Goal: Task Accomplishment & Management: Manage account settings

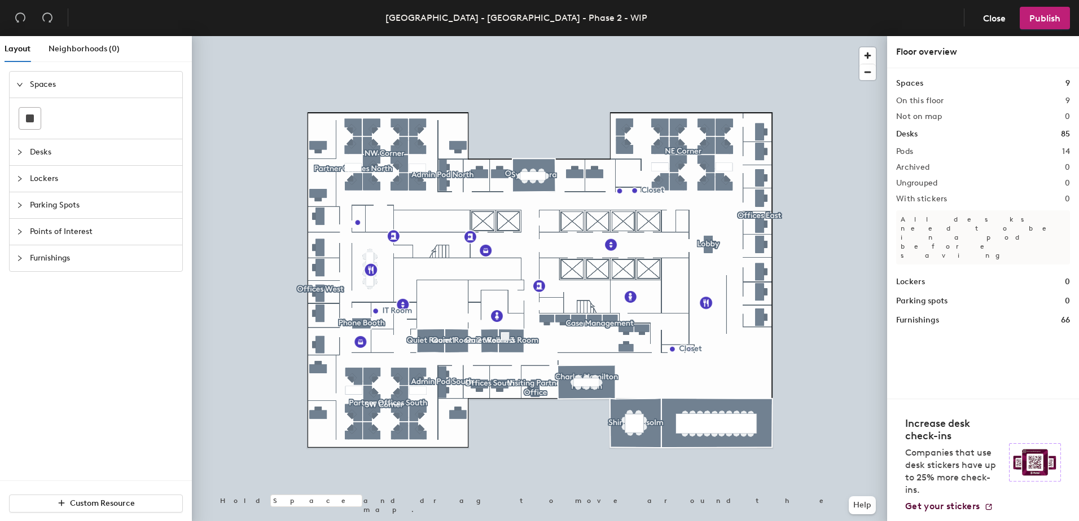
drag, startPoint x: 37, startPoint y: 454, endPoint x: 38, endPoint y: 441, distance: 13.1
click at [37, 455] on div "Spaces Desks Lockers Parking Spots Points of Interest Furnishings" at bounding box center [96, 276] width 192 height 410
click at [621, 19] on div "[GEOGRAPHIC_DATA] - [GEOGRAPHIC_DATA] - Phase 2 - WIP" at bounding box center [516, 18] width 262 height 14
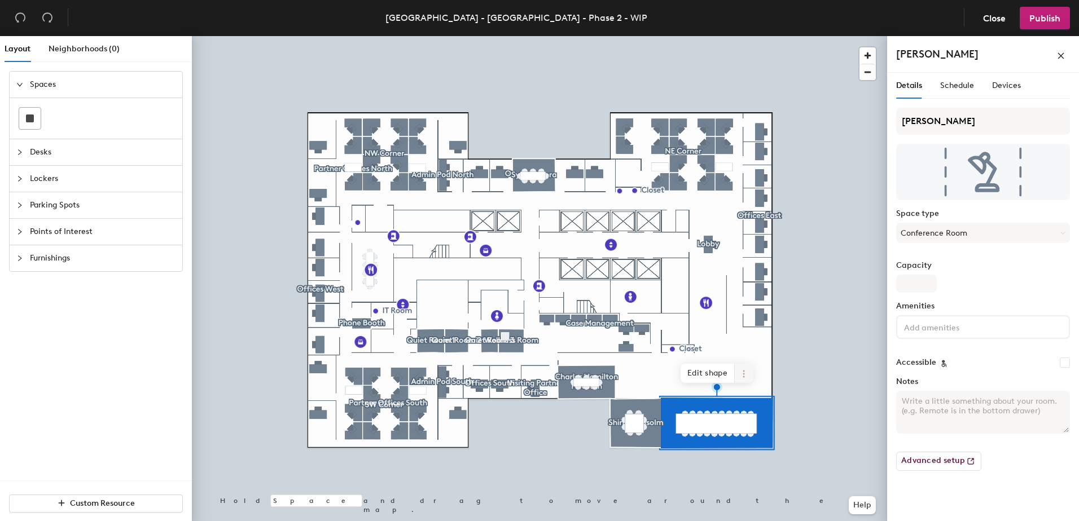
click at [743, 375] on icon at bounding box center [743, 373] width 9 height 9
click at [15, 82] on div "Spaces" at bounding box center [96, 85] width 173 height 26
click at [1007, 270] on label "Capacity" at bounding box center [983, 265] width 174 height 9
click at [936, 275] on input "Capacity" at bounding box center [916, 284] width 41 height 18
click at [1058, 56] on icon "close" at bounding box center [1061, 56] width 8 height 8
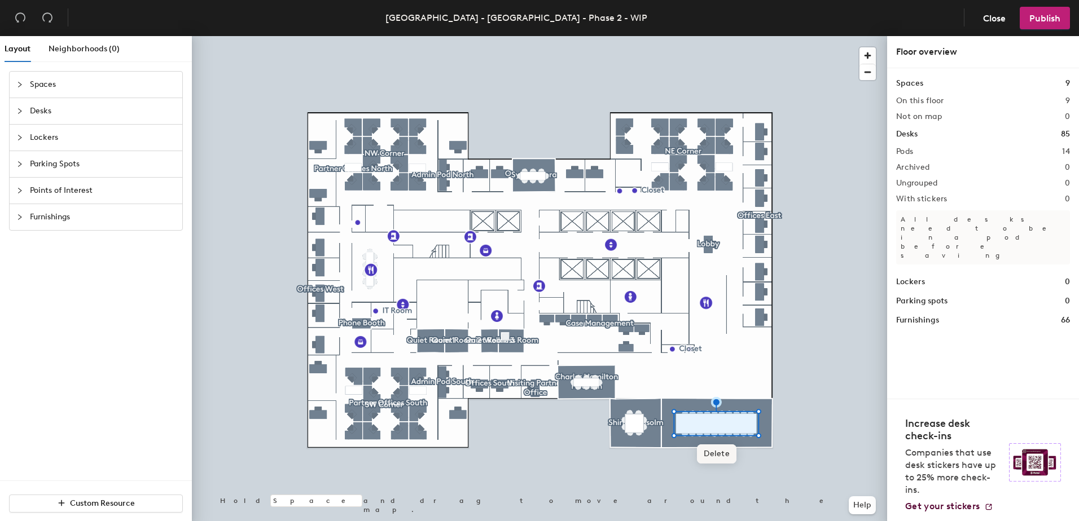
click at [716, 453] on span "Delete" at bounding box center [716, 454] width 39 height 19
click at [17, 13] on icon "undo" at bounding box center [20, 17] width 11 height 11
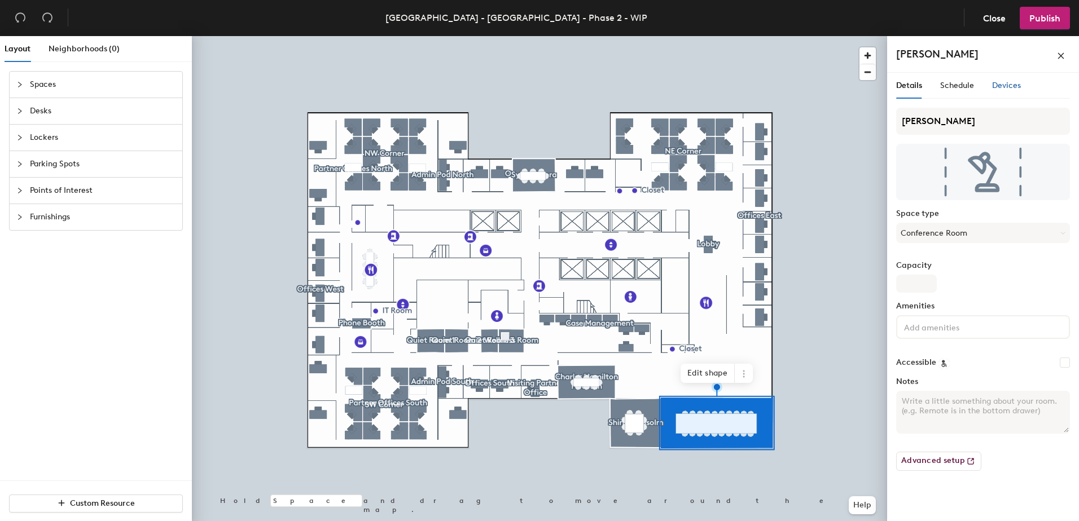
click at [1001, 86] on span "Devices" at bounding box center [1006, 86] width 29 height 10
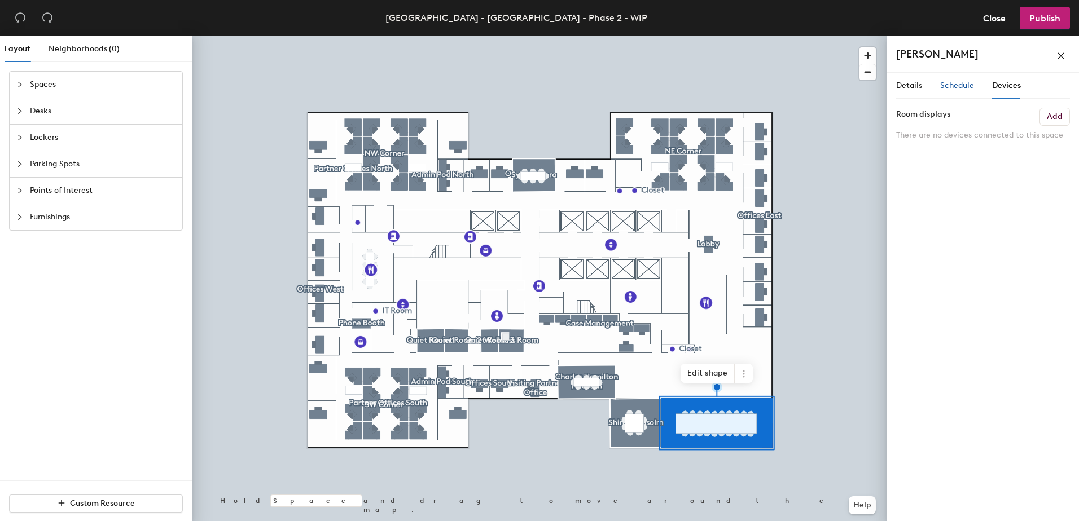
click at [962, 90] on span "Schedule" at bounding box center [957, 86] width 34 height 10
click at [910, 83] on span "Details" at bounding box center [909, 86] width 26 height 10
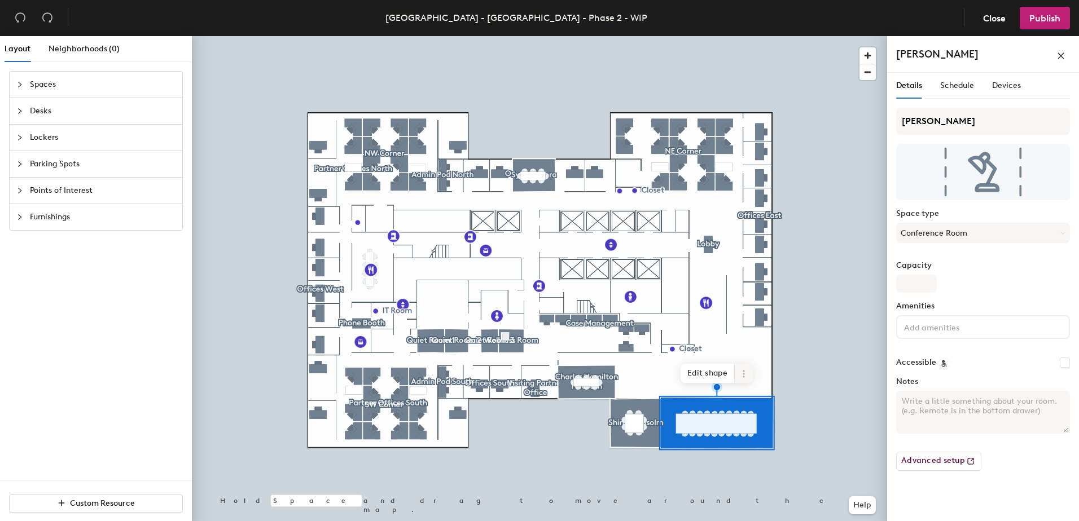
click at [742, 367] on span at bounding box center [743, 373] width 18 height 19
click at [753, 440] on span "Delete" at bounding box center [784, 438] width 100 height 19
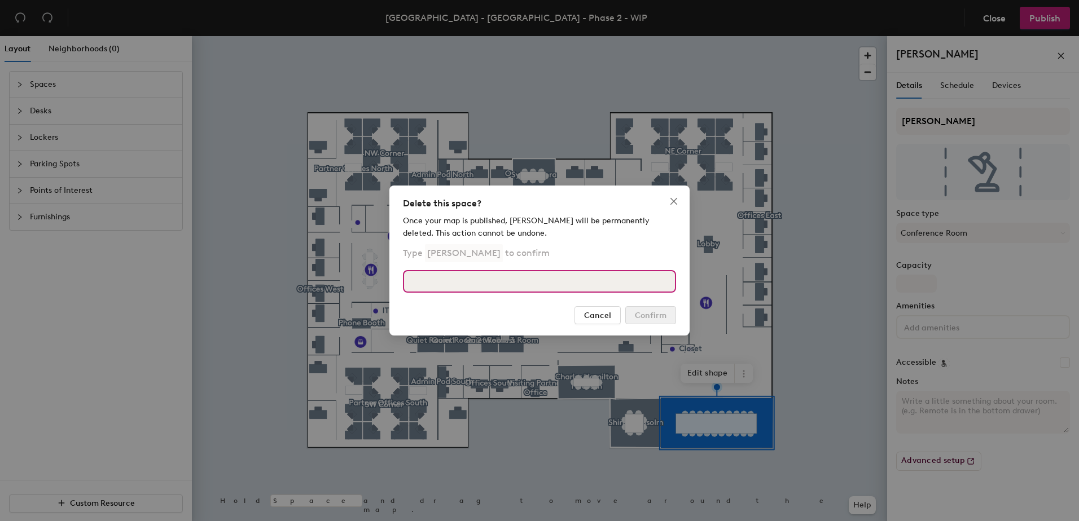
click at [526, 284] on input at bounding box center [539, 281] width 273 height 23
type input "James Baldwin"
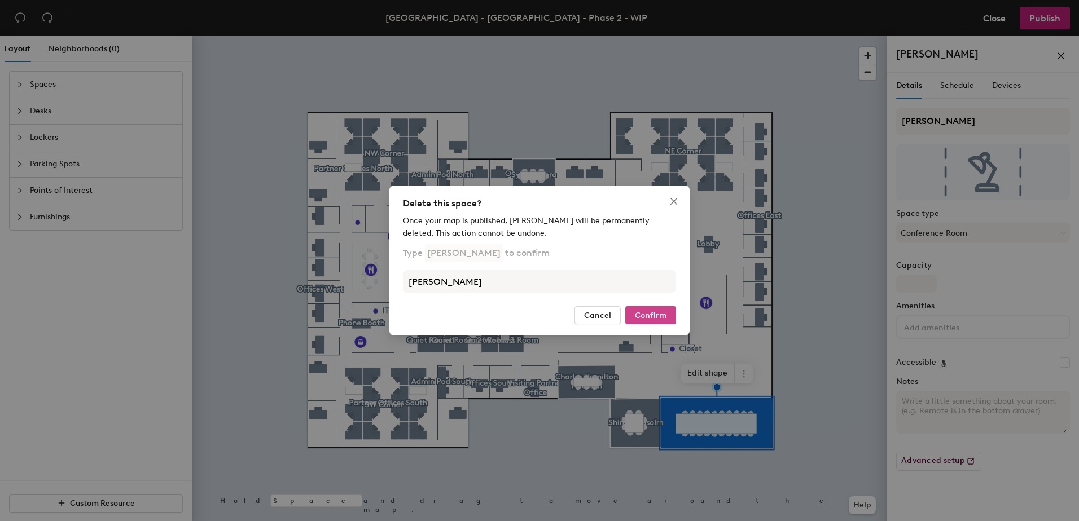
click at [667, 315] on button "Confirm" at bounding box center [650, 315] width 51 height 18
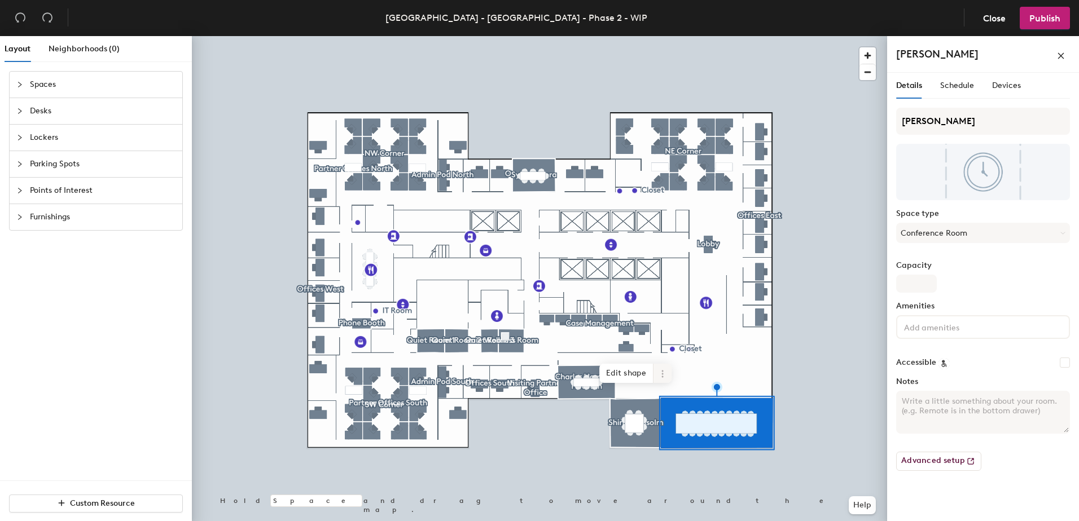
click at [665, 374] on icon at bounding box center [662, 373] width 9 height 9
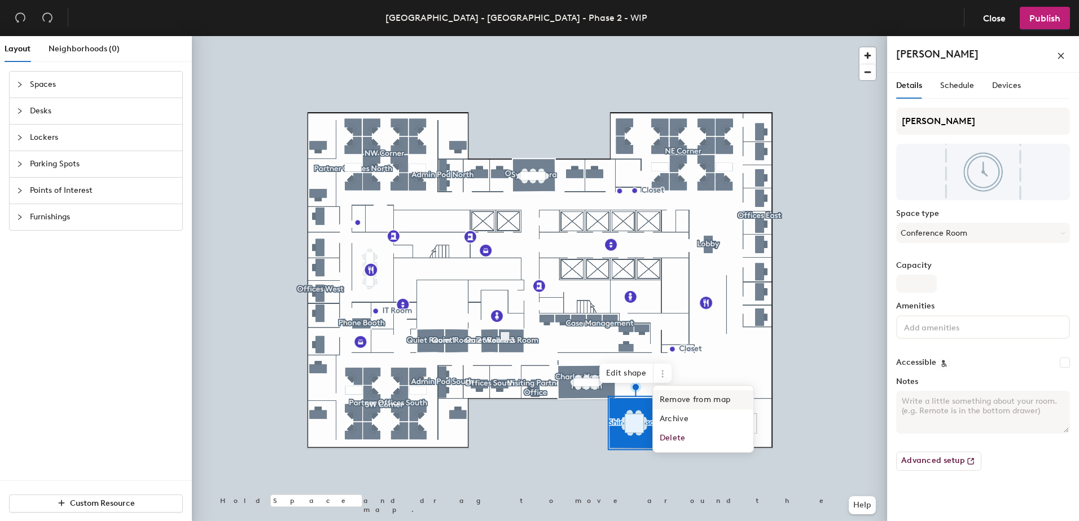
click at [669, 403] on span "Remove from map" at bounding box center [703, 399] width 100 height 19
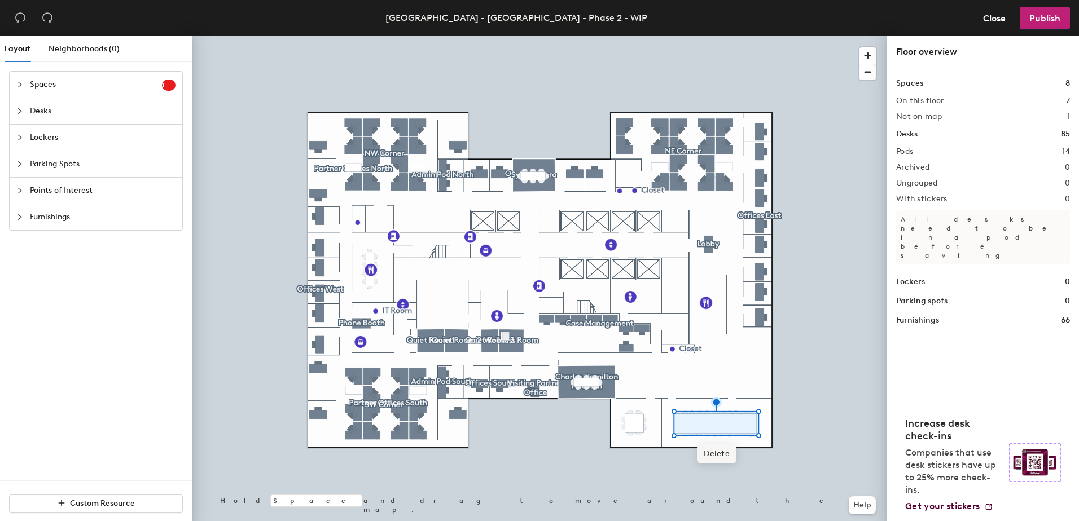
click at [716, 456] on span "Delete" at bounding box center [716, 454] width 39 height 19
click at [693, 36] on div at bounding box center [539, 36] width 695 height 0
click at [16, 14] on icon "undo" at bounding box center [20, 17] width 11 height 11
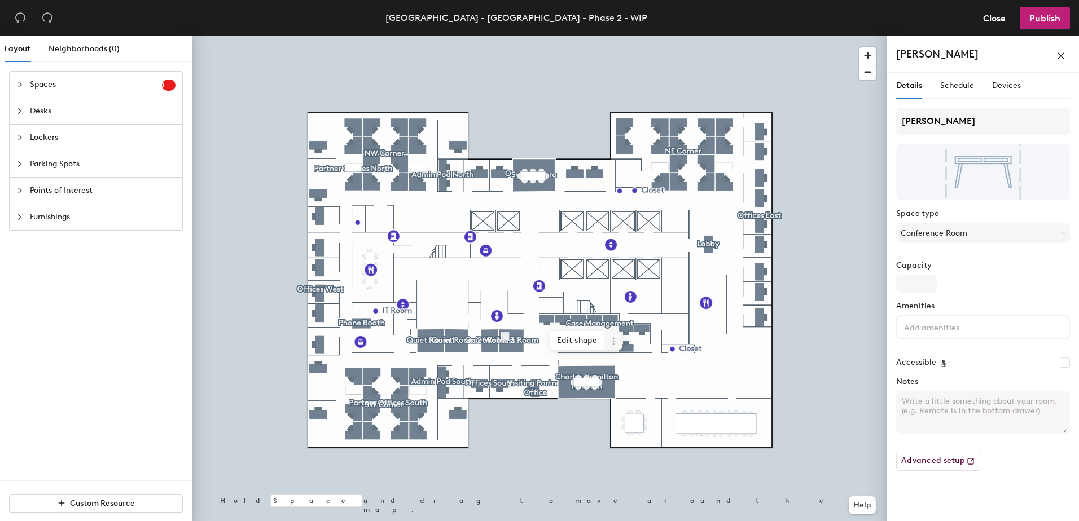
click at [611, 342] on icon at bounding box center [613, 341] width 9 height 9
click at [644, 405] on span "Delete" at bounding box center [654, 405] width 100 height 19
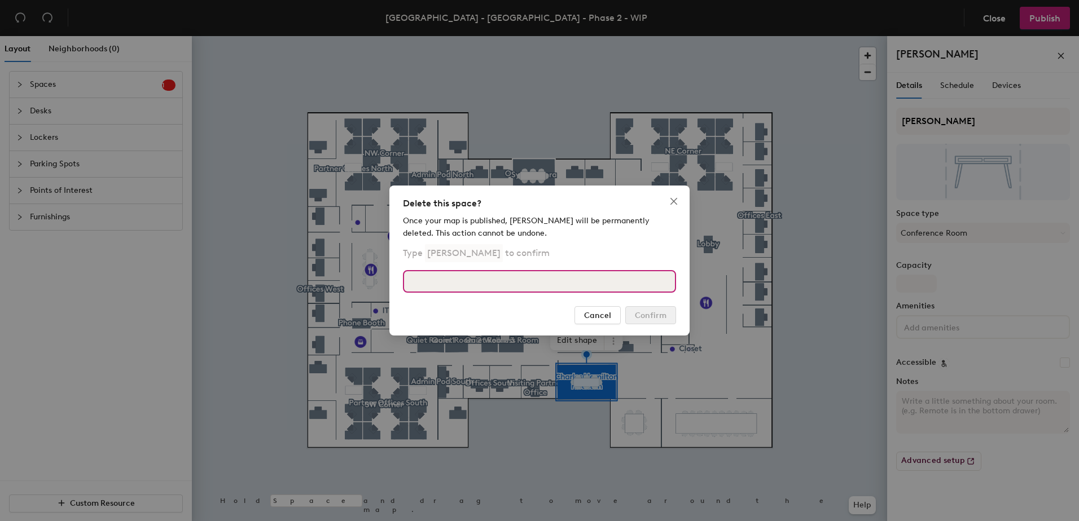
click at [591, 280] on input at bounding box center [539, 281] width 273 height 23
type input "Charles Hamilton Houston"
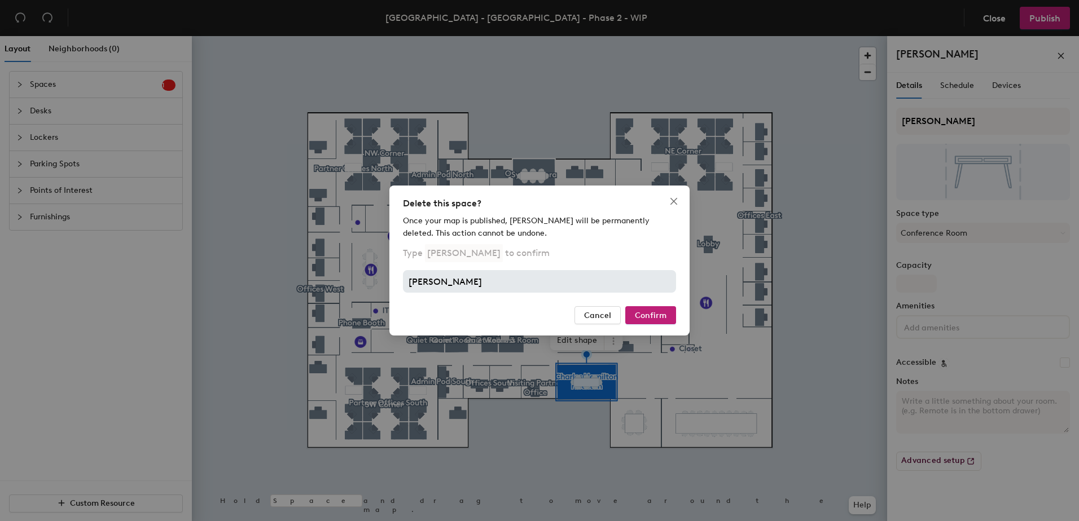
drag, startPoint x: 498, startPoint y: 254, endPoint x: 612, endPoint y: 281, distance: 117.0
click at [498, 254] on p "Charles Hamilton Houston" at bounding box center [464, 253] width 78 height 18
click at [644, 304] on div "Delete this space? Once your map is published, Charles Hamilton Houston will be…" at bounding box center [539, 261] width 300 height 150
click at [645, 305] on div "Delete this space? Once your map is published, Charles Hamilton Houston will be…" at bounding box center [539, 261] width 300 height 150
click at [642, 316] on span "Confirm" at bounding box center [651, 316] width 32 height 10
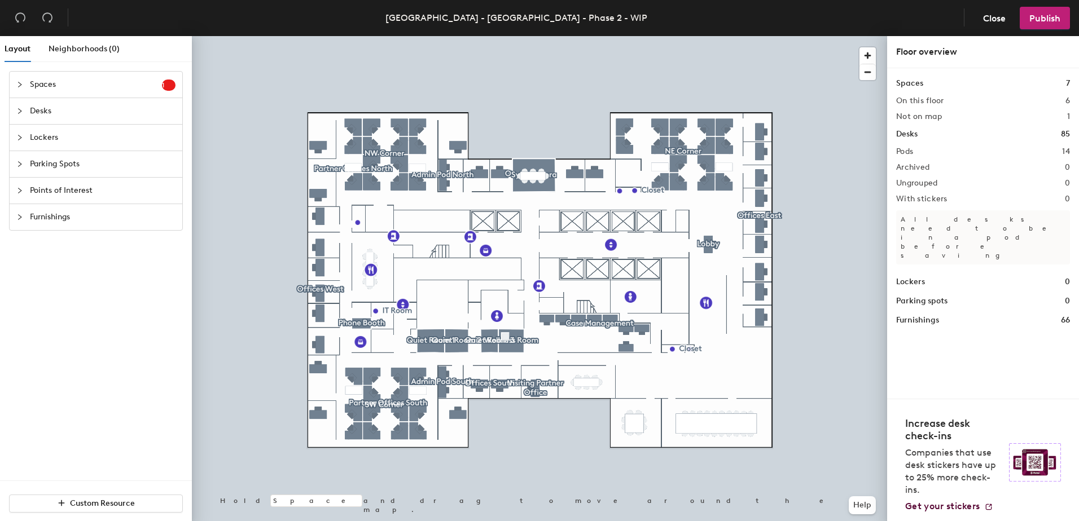
click at [432, 36] on div at bounding box center [539, 36] width 695 height 0
click at [349, 36] on div at bounding box center [539, 36] width 695 height 0
click at [915, 100] on h2 "On this floor" at bounding box center [920, 100] width 48 height 9
click at [1066, 97] on div "Spaces 7 On this floor 6 Not on map 1 Desks 85 Pods 14 Archived 0 Ungrouped 0 W…" at bounding box center [983, 233] width 192 height 331
click at [991, 175] on div "Spaces 7 On this floor 6 Not on map 1 Desks 85 Pods 14 Archived 0 Ungrouped 0 W…" at bounding box center [983, 201] width 174 height 249
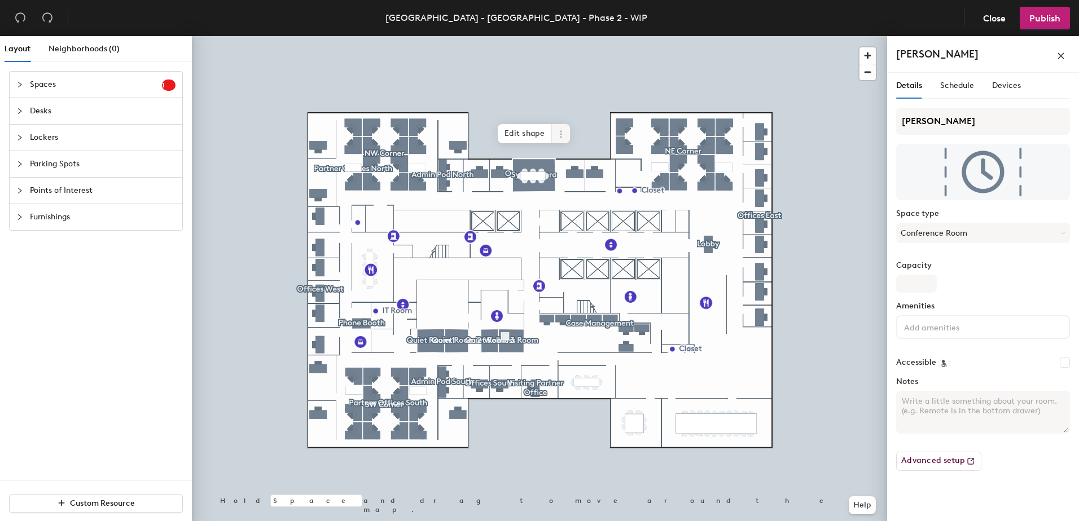
click at [561, 130] on icon at bounding box center [560, 134] width 9 height 9
click at [567, 197] on span "Delete" at bounding box center [601, 198] width 100 height 19
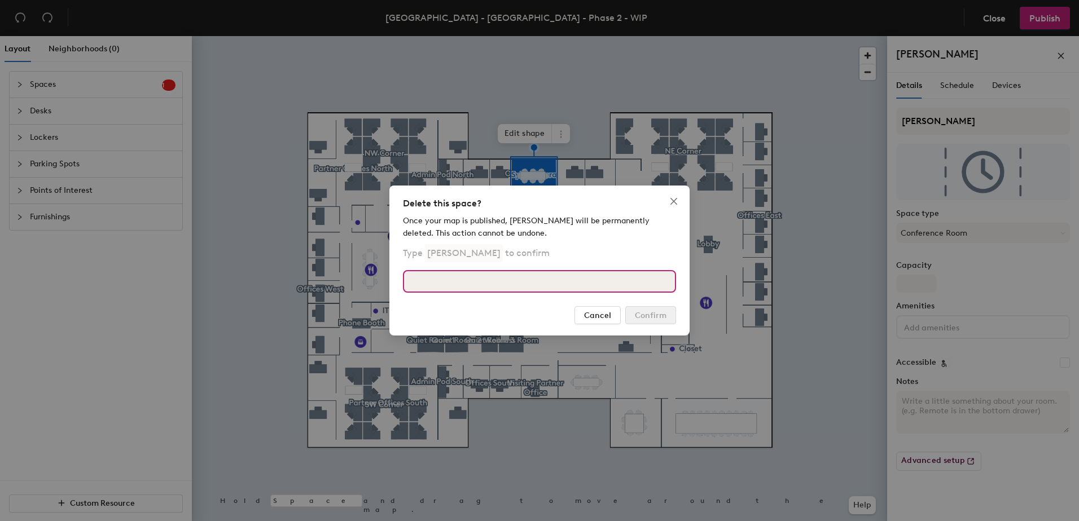
click at [504, 277] on input at bounding box center [539, 281] width 273 height 23
type input "Sylvia Rivera"
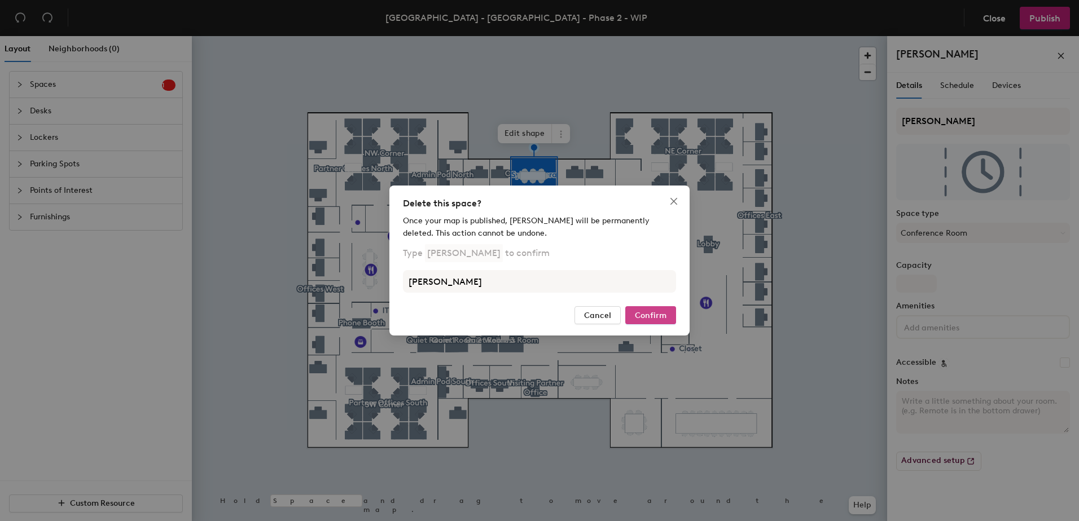
click at [636, 311] on span "Confirm" at bounding box center [651, 316] width 32 height 10
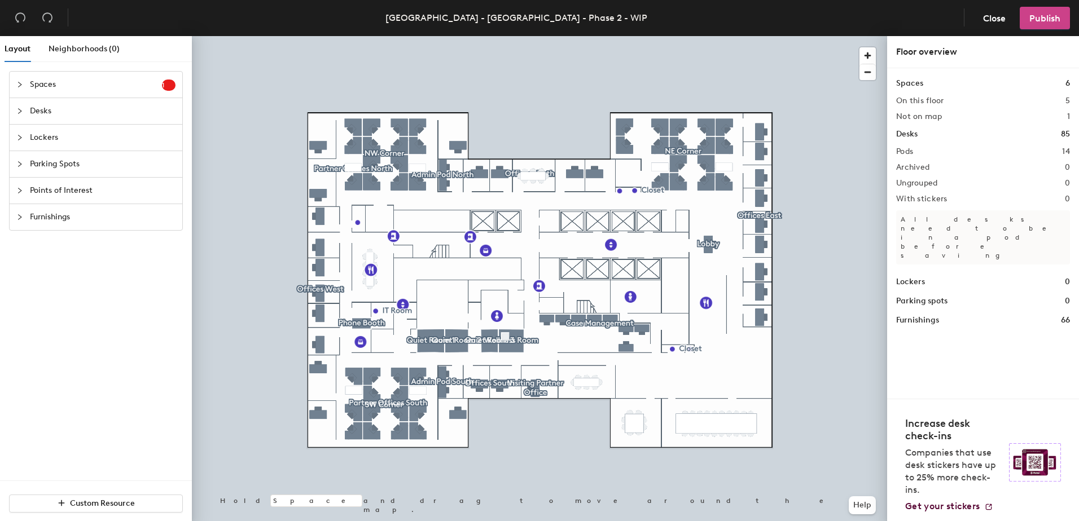
click at [1050, 19] on span "Publish" at bounding box center [1044, 18] width 31 height 11
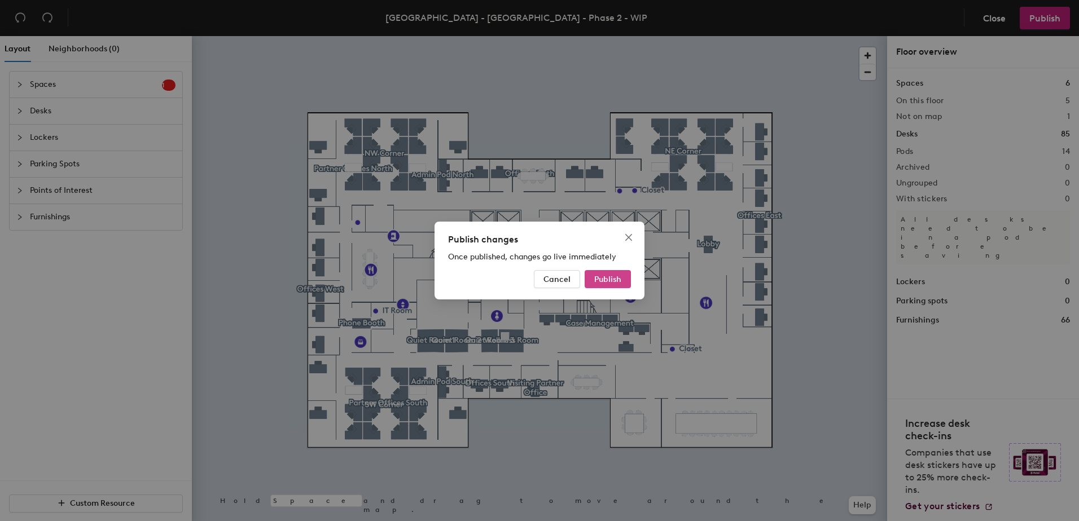
click at [611, 281] on span "Publish" at bounding box center [607, 280] width 27 height 10
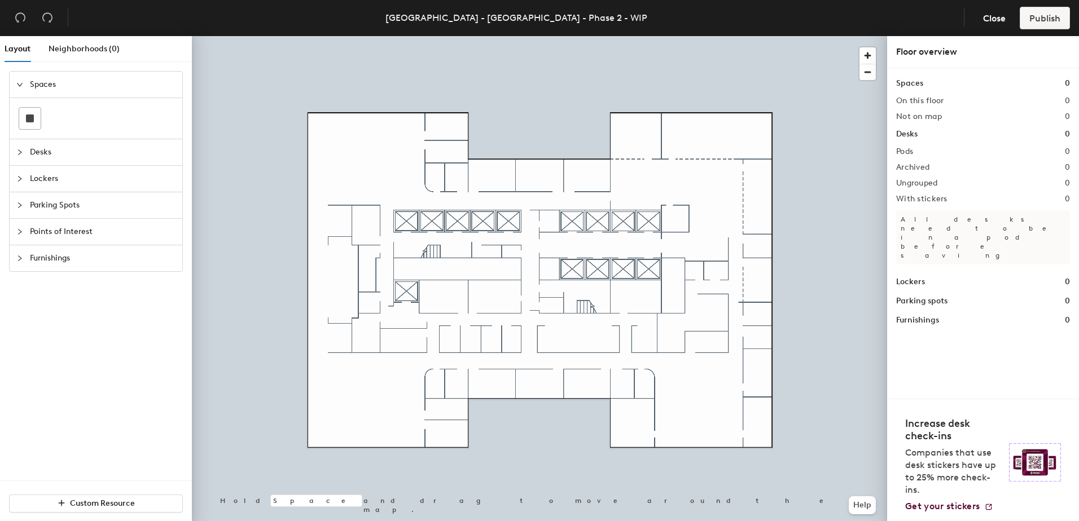
click at [64, 160] on span "Desks" at bounding box center [103, 152] width 146 height 26
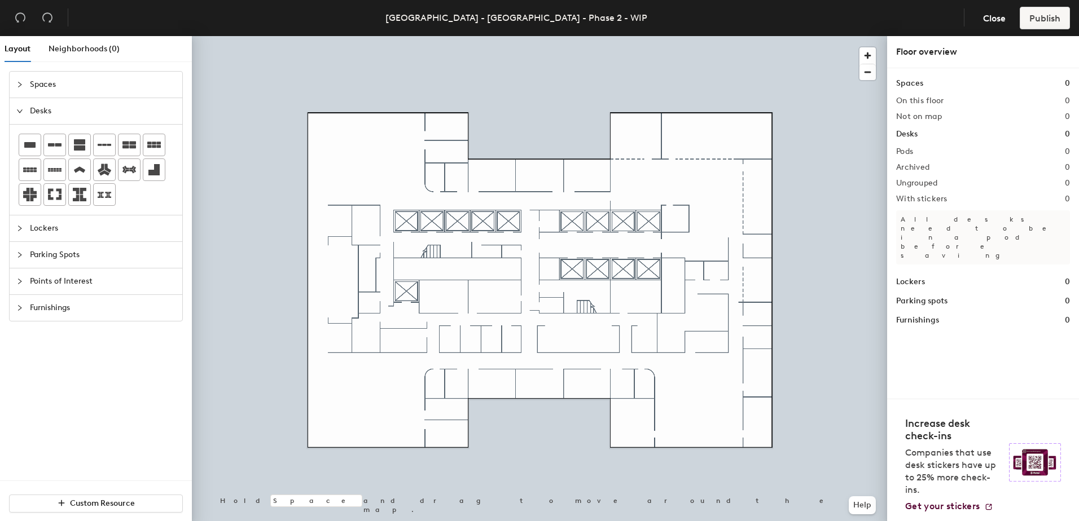
drag, startPoint x: 64, startPoint y: 160, endPoint x: 43, endPoint y: 484, distance: 325.0
click at [43, 484] on div "Custom Resource" at bounding box center [96, 503] width 192 height 45
click at [338, 388] on div "Layout Neighborhoods (0) Spaces Desks Lockers Parking Spots Points of Interest …" at bounding box center [539, 281] width 1079 height 490
click at [349, 383] on div "Layout Neighborhoods (0) Spaces Desks Lockers Parking Spots Points of Interest …" at bounding box center [539, 281] width 1079 height 490
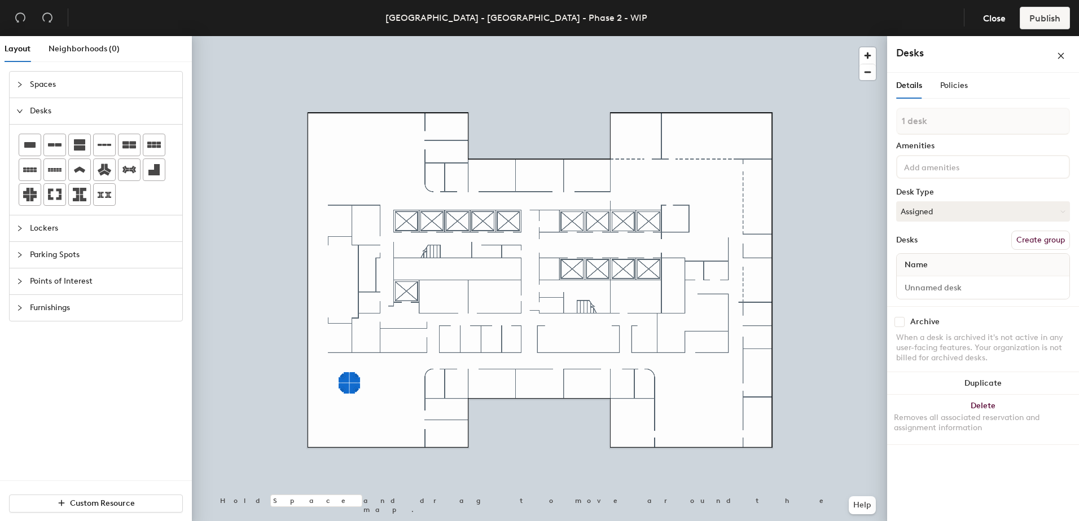
type input "1 desk"
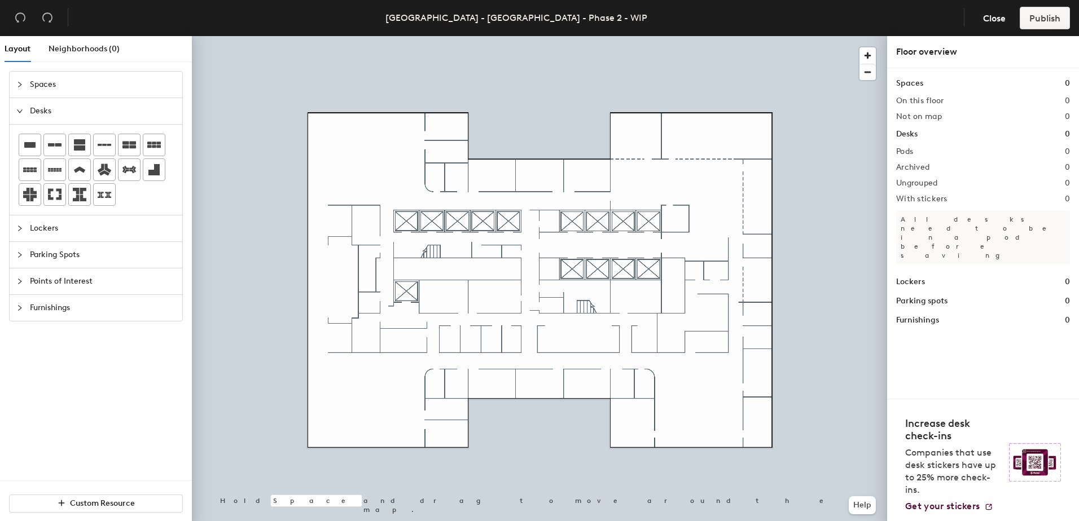
click at [340, 386] on div "Layout Neighborhoods (0) Spaces Desks Lockers Parking Spots Points of Interest …" at bounding box center [539, 281] width 1079 height 490
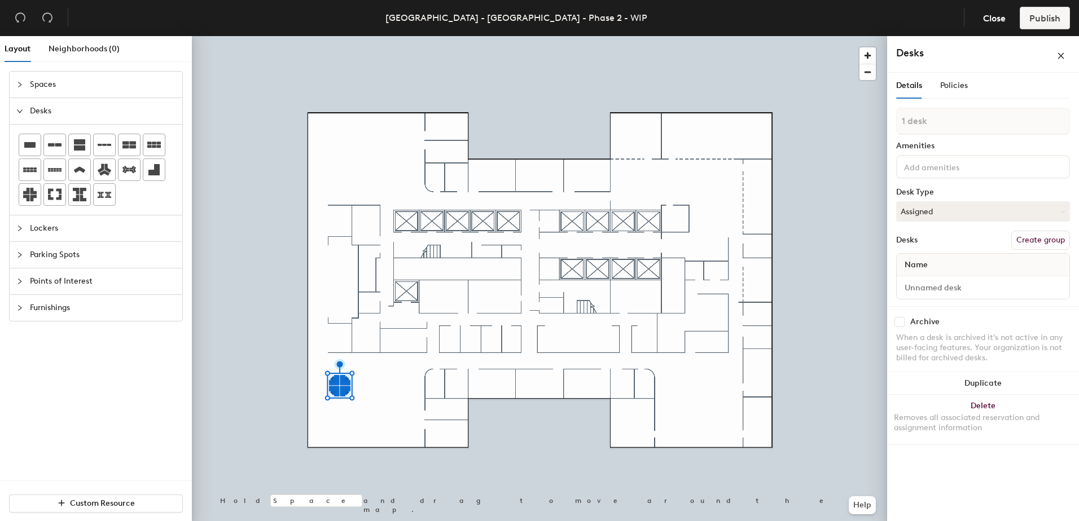
type input "1 desk"
click at [332, 36] on div at bounding box center [539, 36] width 695 height 0
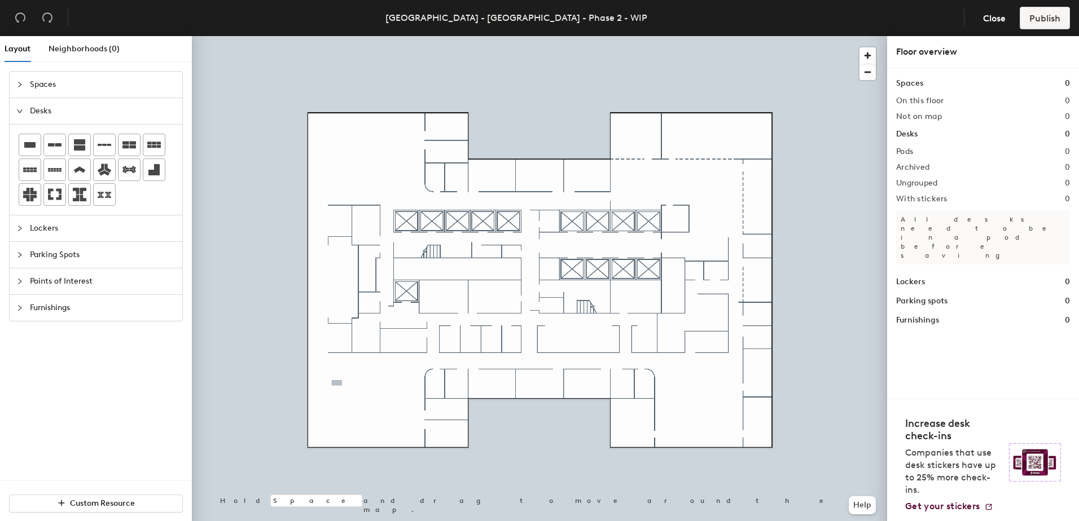
click at [333, 380] on div "Layout Neighborhoods (0) Spaces Desks Lockers Parking Spots Points of Interest …" at bounding box center [539, 281] width 1079 height 490
click at [332, 380] on div "Layout Neighborhoods (0) Spaces Desks Lockers Parking Spots Points of Interest …" at bounding box center [539, 281] width 1079 height 490
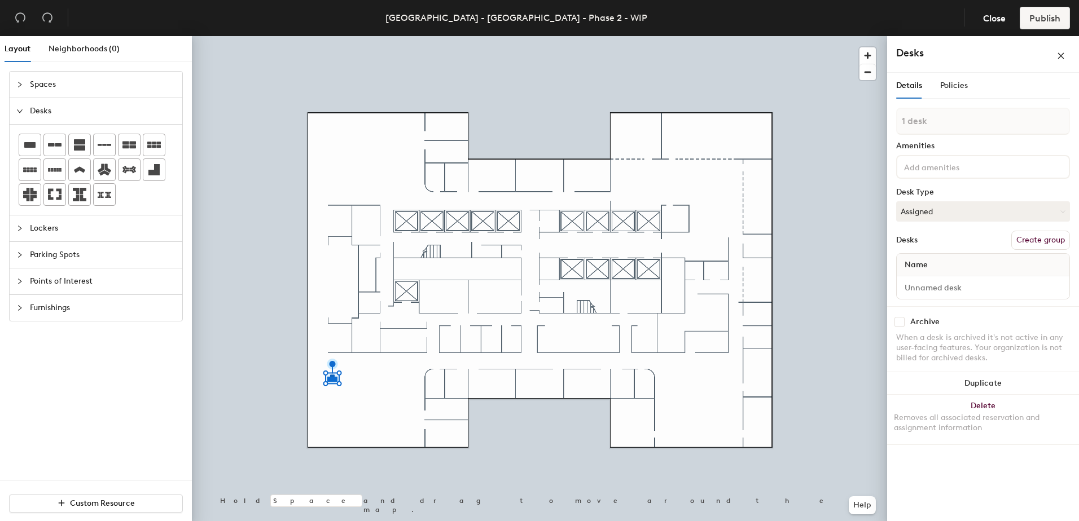
click at [353, 382] on div "Layout Neighborhoods (0) Spaces Desks Lockers Parking Spots Points of Interest …" at bounding box center [539, 281] width 1079 height 490
click at [340, 420] on div "Layout Neighborhoods (0) Spaces Desks Lockers Parking Spots Points of Interest …" at bounding box center [539, 281] width 1079 height 490
click at [382, 426] on div "Layout Neighborhoods (0) Spaces Desks Lockers Parking Spots Points of Interest …" at bounding box center [539, 281] width 1079 height 490
click at [398, 388] on div "Layout Neighborhoods (0) Spaces Desks Lockers Parking Spots Points of Interest …" at bounding box center [539, 281] width 1079 height 490
click at [368, 406] on div "Layout Neighborhoods (0) Spaces Desks Lockers Parking Spots Points of Interest …" at bounding box center [539, 281] width 1079 height 490
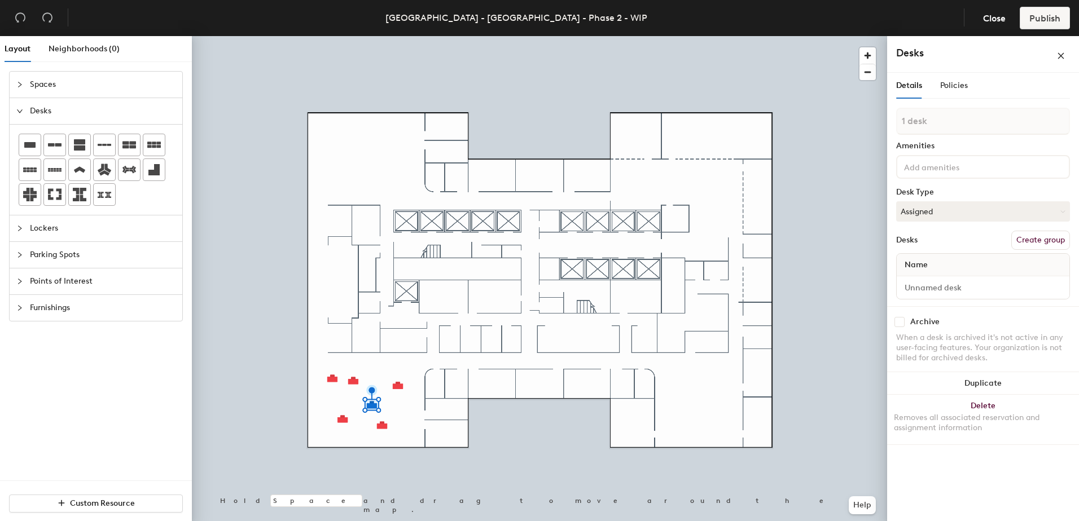
click at [418, 423] on div "Layout Neighborhoods (0) Spaces Desks Lockers Parking Spots Points of Interest …" at bounding box center [539, 281] width 1079 height 490
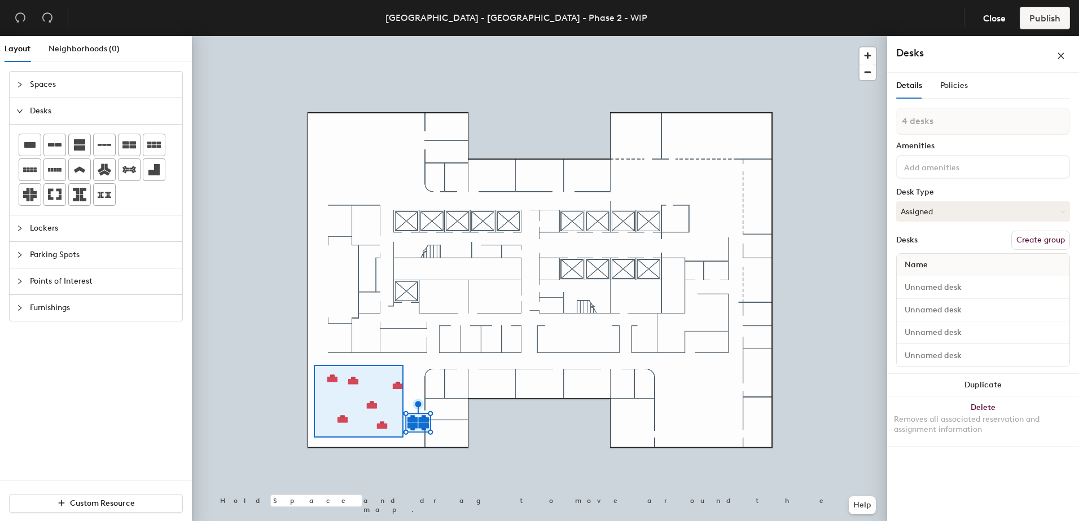
type input "6 desks"
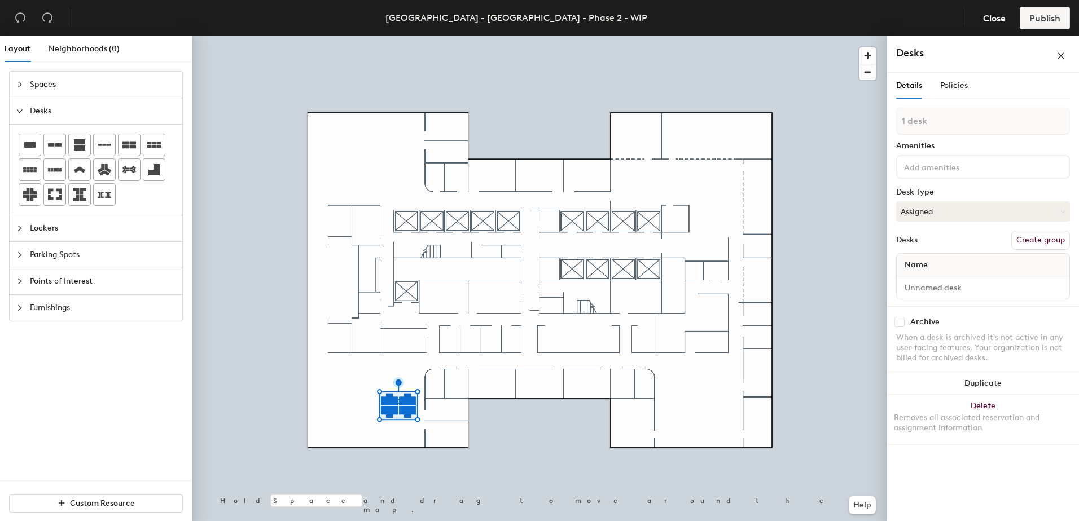
drag, startPoint x: 130, startPoint y: 148, endPoint x: 232, endPoint y: 21, distance: 162.8
click at [394, 36] on div at bounding box center [539, 36] width 695 height 0
type input "2 desks"
click at [399, 376] on div "Layout Neighborhoods (0) Spaces Desks Lockers Parking Spots Points of Interest …" at bounding box center [539, 281] width 1079 height 490
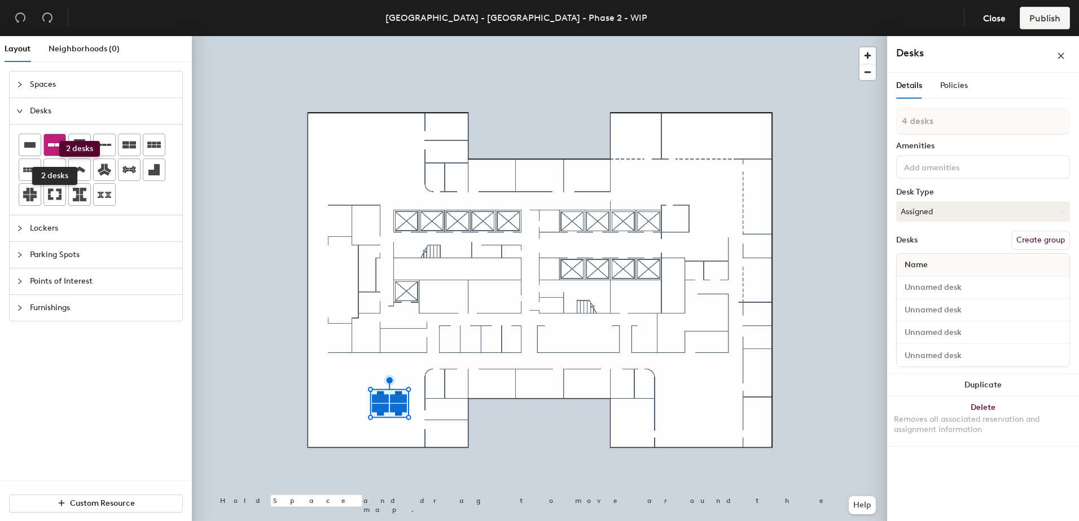
click at [59, 141] on icon at bounding box center [55, 145] width 14 height 14
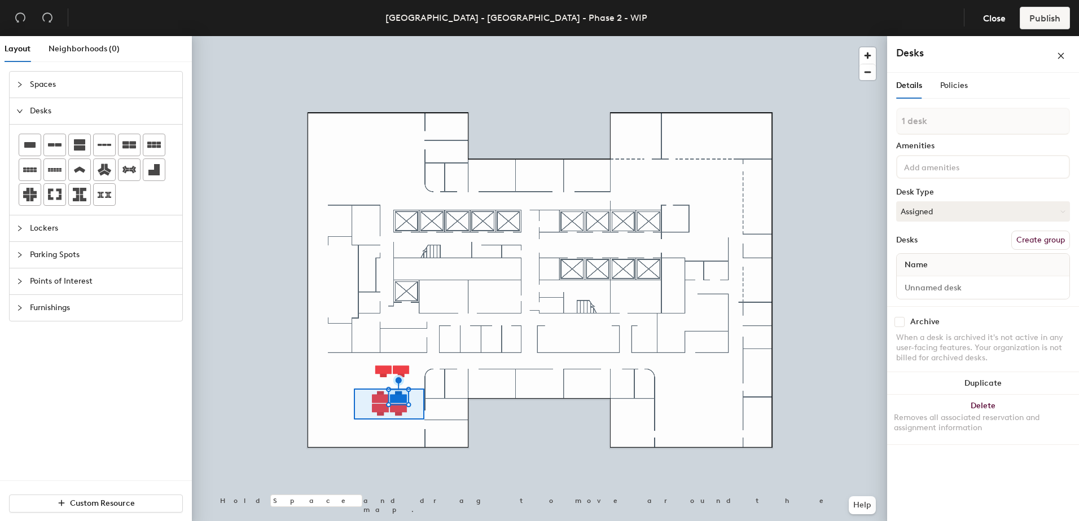
type input "4 desks"
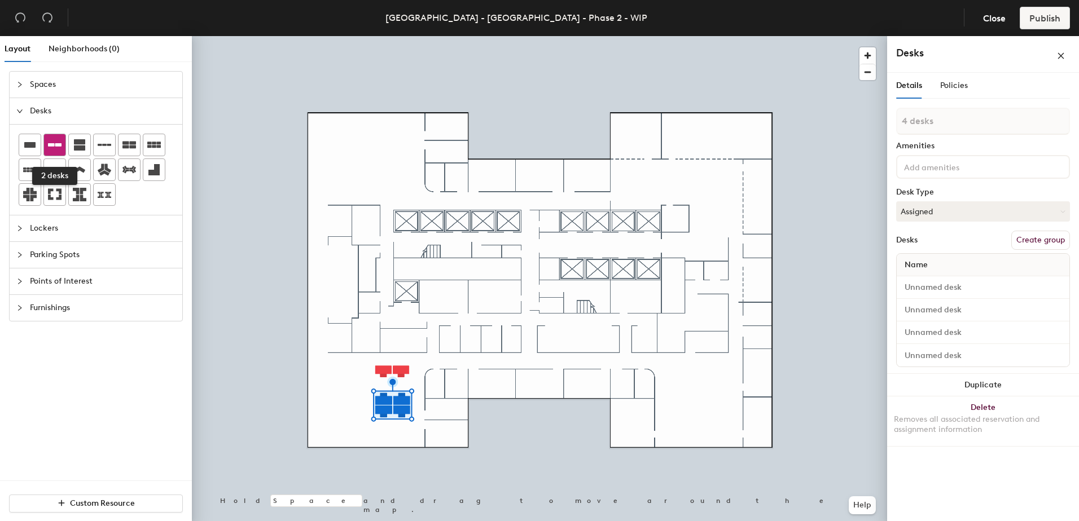
click at [52, 148] on icon at bounding box center [55, 145] width 14 height 14
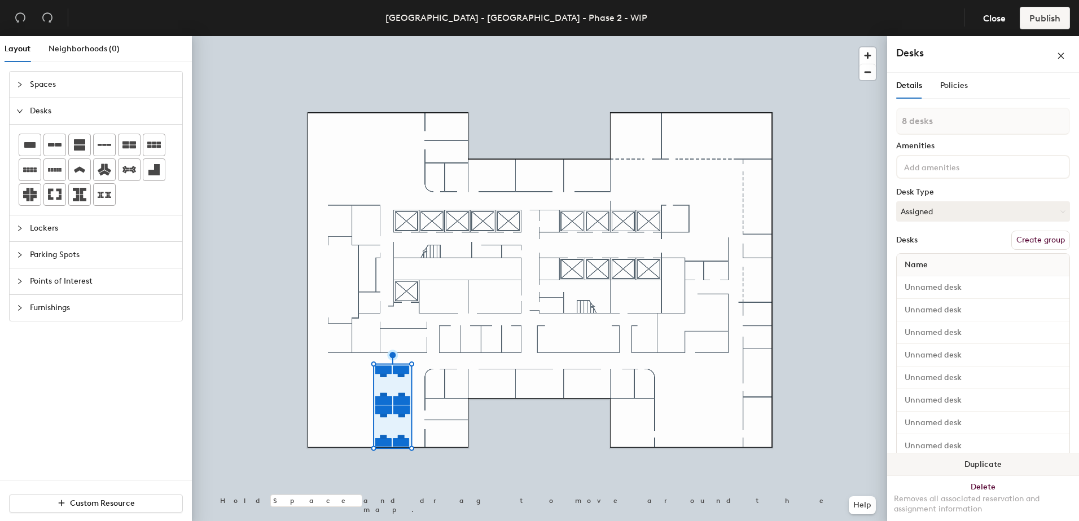
click at [948, 461] on button "Duplicate" at bounding box center [983, 465] width 192 height 23
click at [971, 463] on button "Duplicate" at bounding box center [983, 465] width 192 height 23
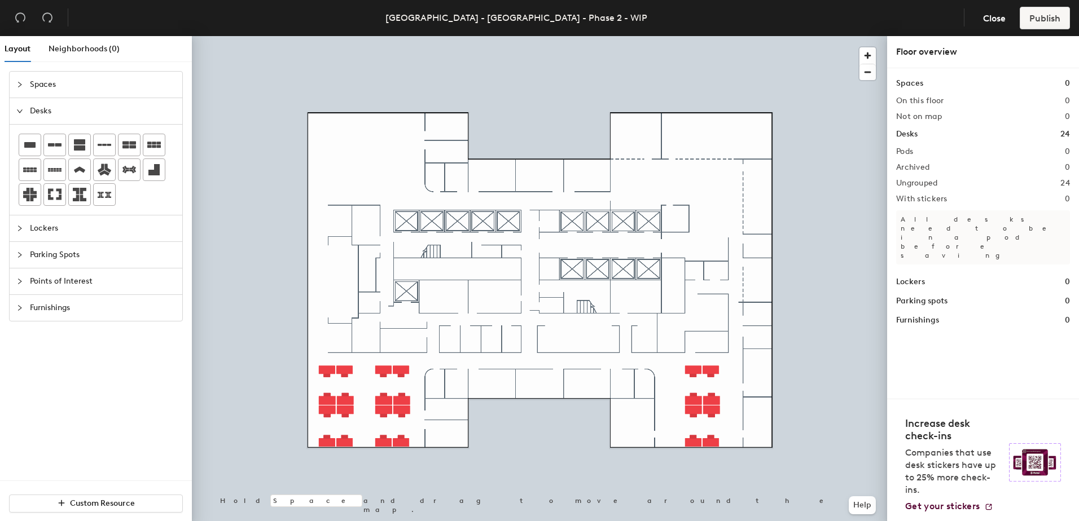
click at [445, 439] on div "Layout Neighborhoods (0) Spaces Desks Lockers Parking Spots Points of Interest …" at bounding box center [539, 281] width 1079 height 490
drag, startPoint x: 32, startPoint y: 150, endPoint x: 139, endPoint y: 224, distance: 130.7
click at [445, 36] on div at bounding box center [539, 36] width 695 height 0
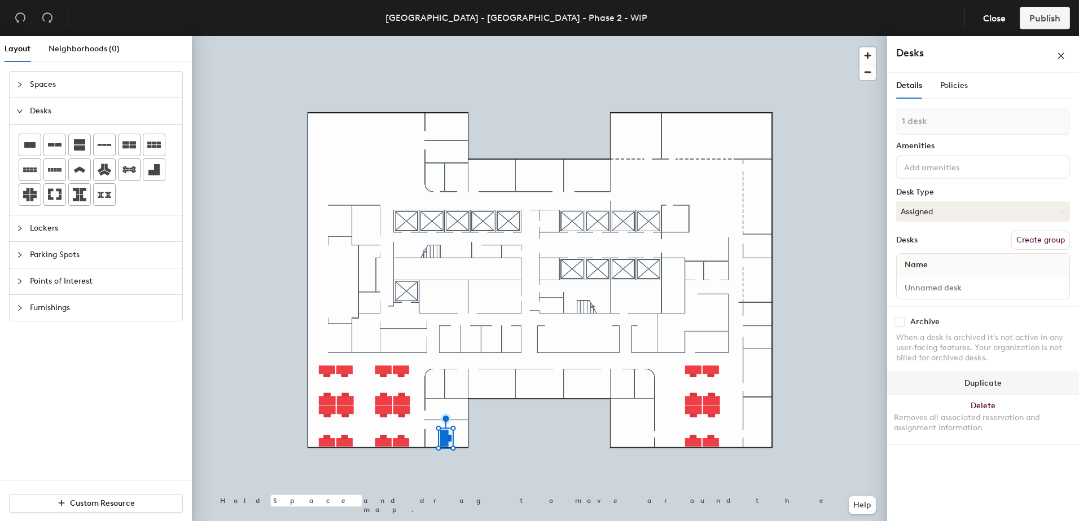
click at [978, 375] on button "Duplicate" at bounding box center [983, 383] width 192 height 23
click at [973, 381] on button "Duplicate" at bounding box center [983, 383] width 192 height 23
click at [950, 380] on button "Duplicate" at bounding box center [983, 383] width 192 height 23
click at [974, 380] on button "Duplicate" at bounding box center [983, 385] width 192 height 23
click at [455, 36] on div at bounding box center [539, 36] width 695 height 0
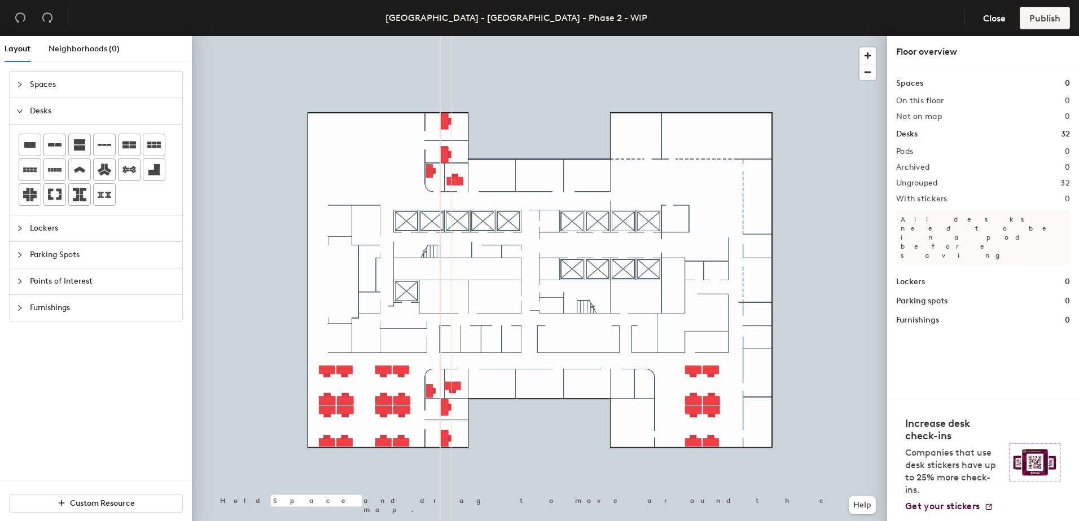
click at [548, 36] on div at bounding box center [539, 36] width 695 height 0
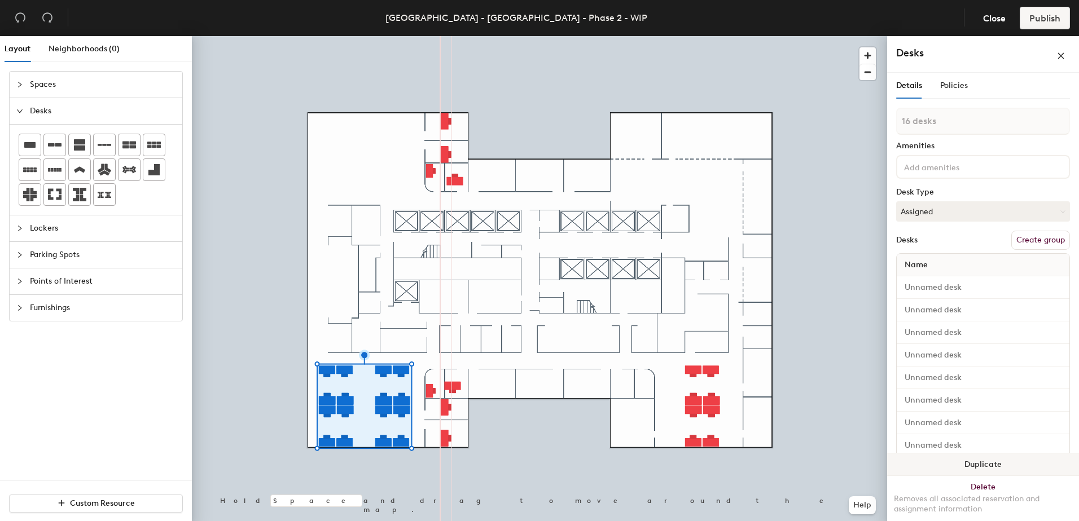
click at [973, 467] on button "Duplicate" at bounding box center [983, 465] width 192 height 23
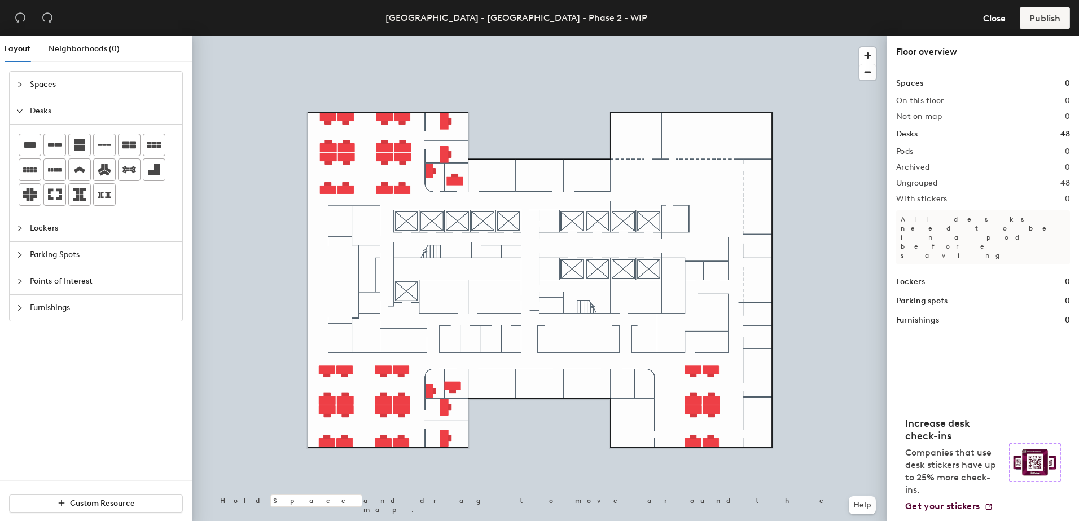
click at [93, 436] on div "Spaces Desks Lockers Parking Spots Points of Interest Furnishings" at bounding box center [96, 276] width 192 height 410
click at [26, 83] on div at bounding box center [23, 84] width 14 height 12
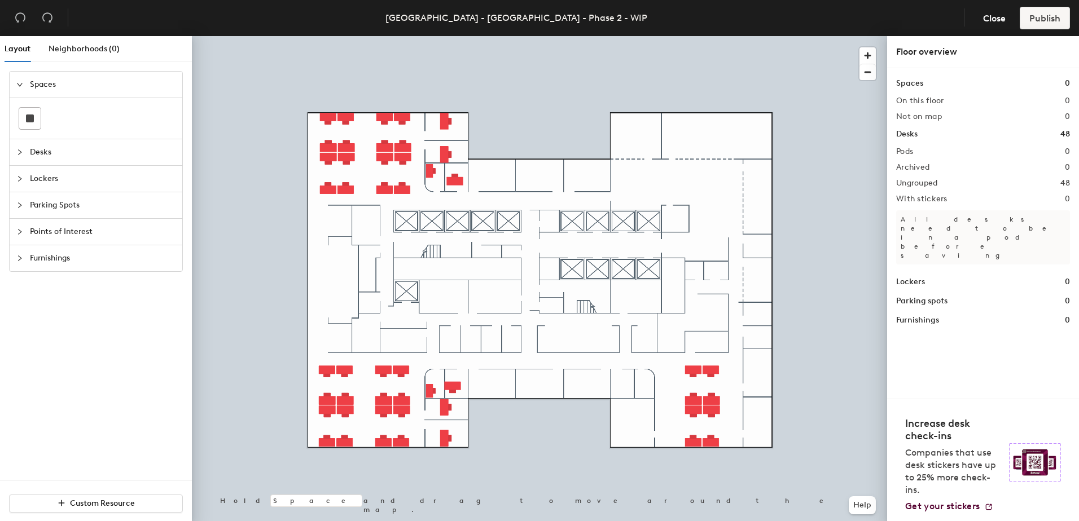
click at [21, 82] on icon "expanded" at bounding box center [19, 84] width 7 height 7
click at [32, 92] on span "Spaces" at bounding box center [103, 85] width 146 height 26
click at [463, 340] on div "Layout Neighborhoods (0) Spaces Desks Lockers Parking Spots Points of Interest …" at bounding box center [539, 281] width 1079 height 490
click at [29, 87] on div at bounding box center [23, 84] width 14 height 12
click at [48, 103] on span "Desks" at bounding box center [103, 111] width 146 height 26
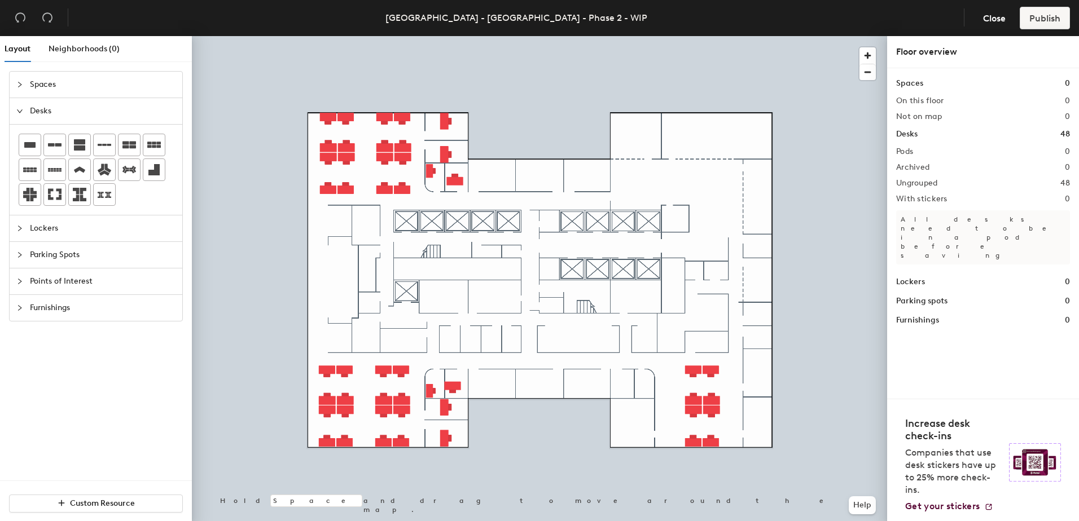
click at [78, 412] on div "Spaces Desks Lockers Parking Spots Points of Interest Furnishings" at bounding box center [96, 276] width 192 height 410
click at [50, 284] on span "Points of Interest" at bounding box center [103, 282] width 146 height 26
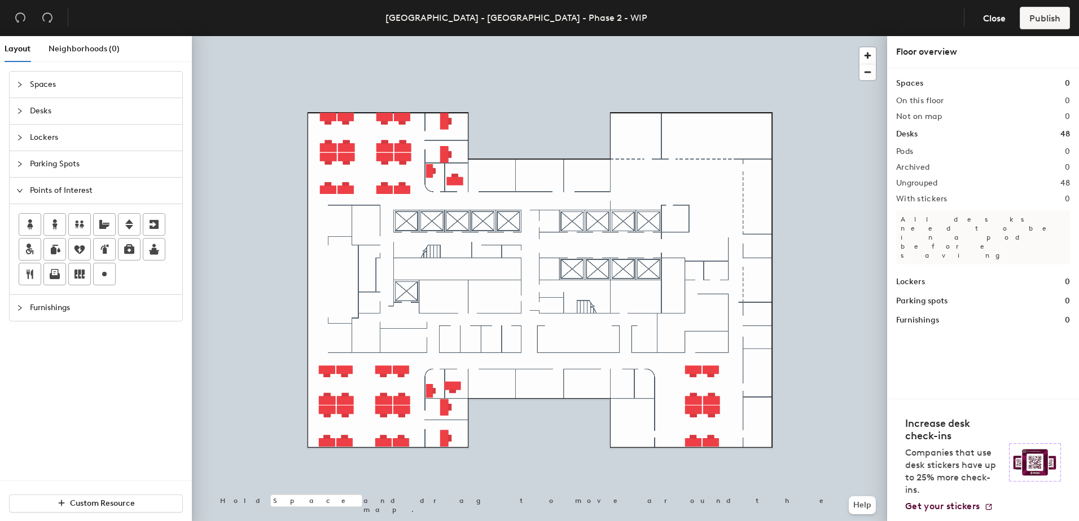
click at [60, 193] on span "Points of Interest" at bounding box center [103, 191] width 146 height 26
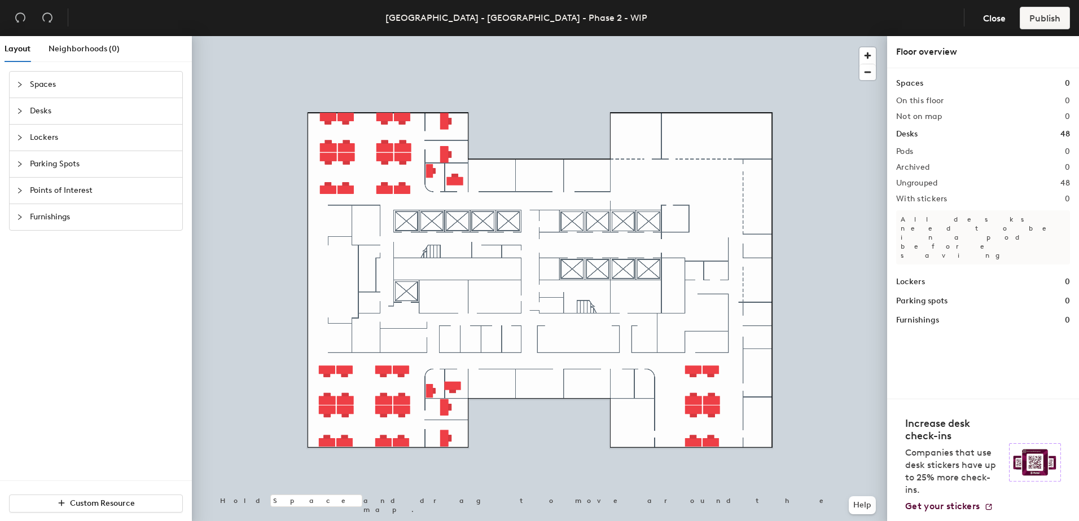
click at [58, 164] on span "Parking Spots" at bounding box center [103, 164] width 146 height 26
click at [80, 142] on span "Lockers" at bounding box center [103, 138] width 146 height 26
click at [69, 121] on span "Desks" at bounding box center [103, 111] width 146 height 26
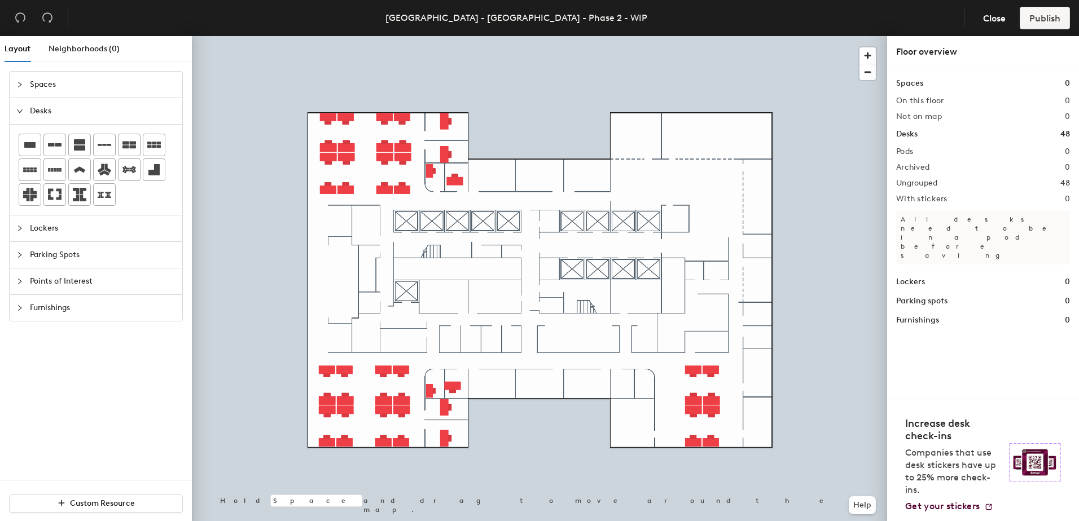
click at [85, 371] on div "Spaces Desks Lockers Parking Spots Points of Interest Furnishings" at bounding box center [96, 276] width 192 height 410
click at [498, 390] on div "Layout Neighborhoods (0) Spaces Desks Lockers Parking Spots Points of Interest …" at bounding box center [539, 281] width 1079 height 490
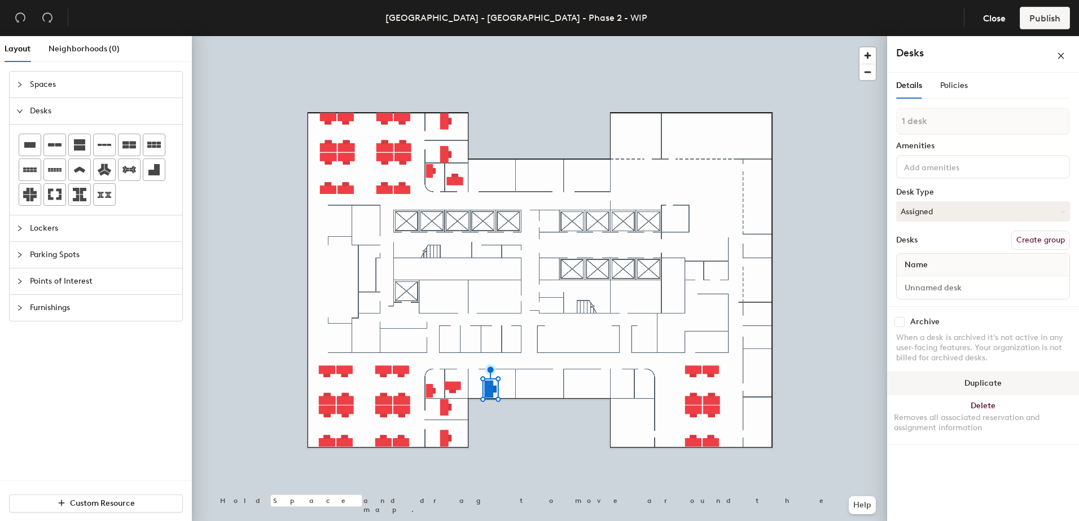
click at [960, 383] on button "Duplicate" at bounding box center [983, 383] width 192 height 23
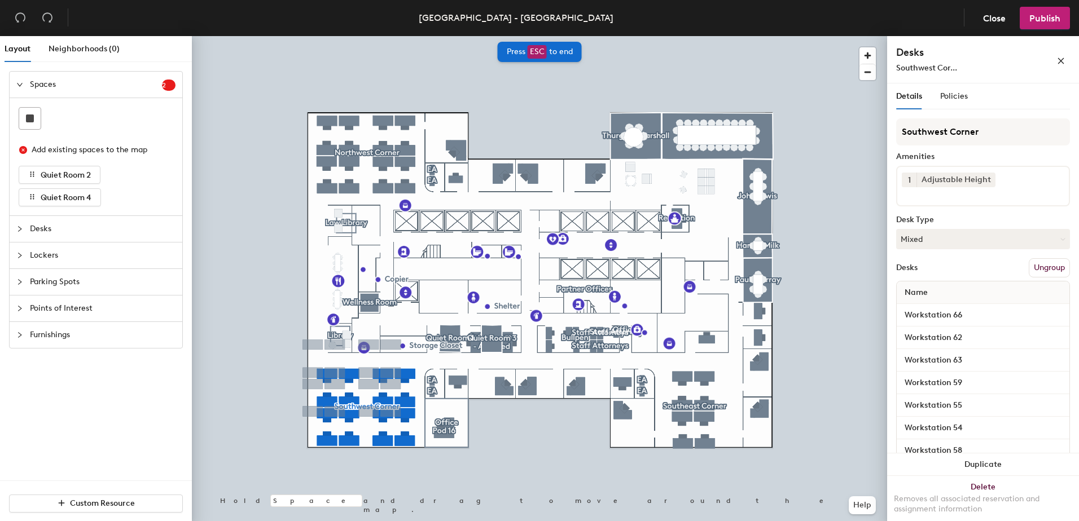
drag, startPoint x: 250, startPoint y: 30, endPoint x: 978, endPoint y: 56, distance: 728.2
click at [978, 56] on h4 "Desks" at bounding box center [958, 52] width 124 height 15
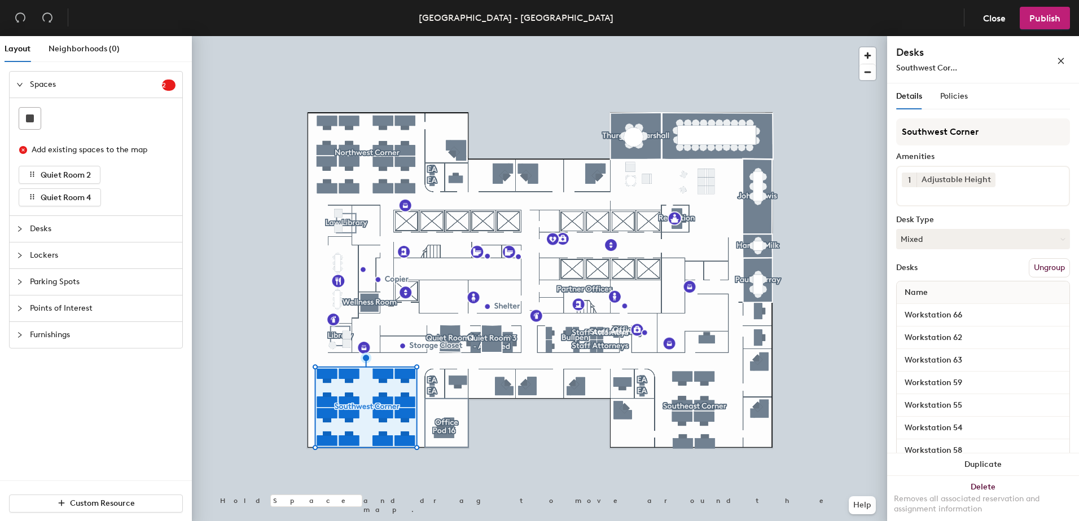
click at [428, 36] on div at bounding box center [539, 36] width 695 height 0
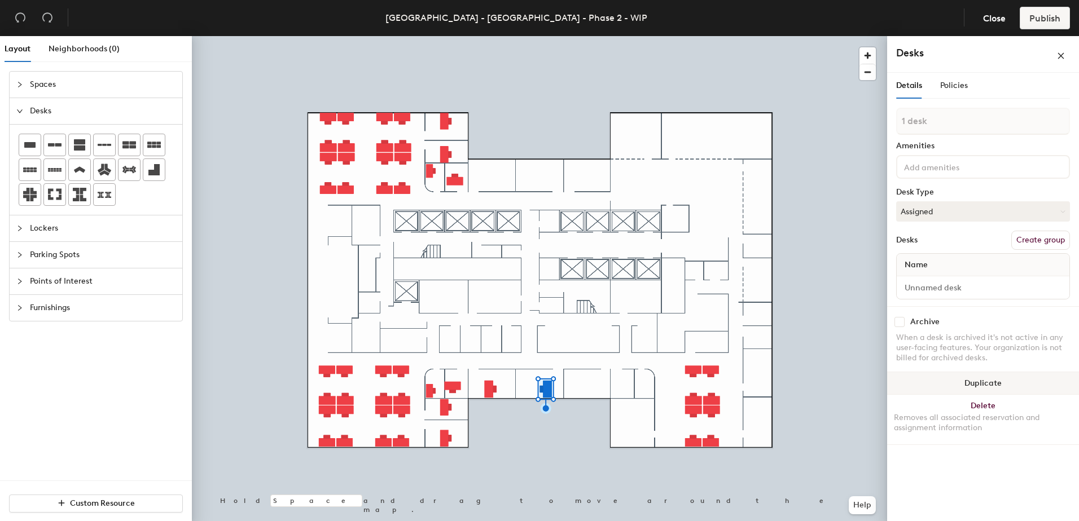
click at [973, 380] on button "Duplicate" at bounding box center [983, 383] width 192 height 23
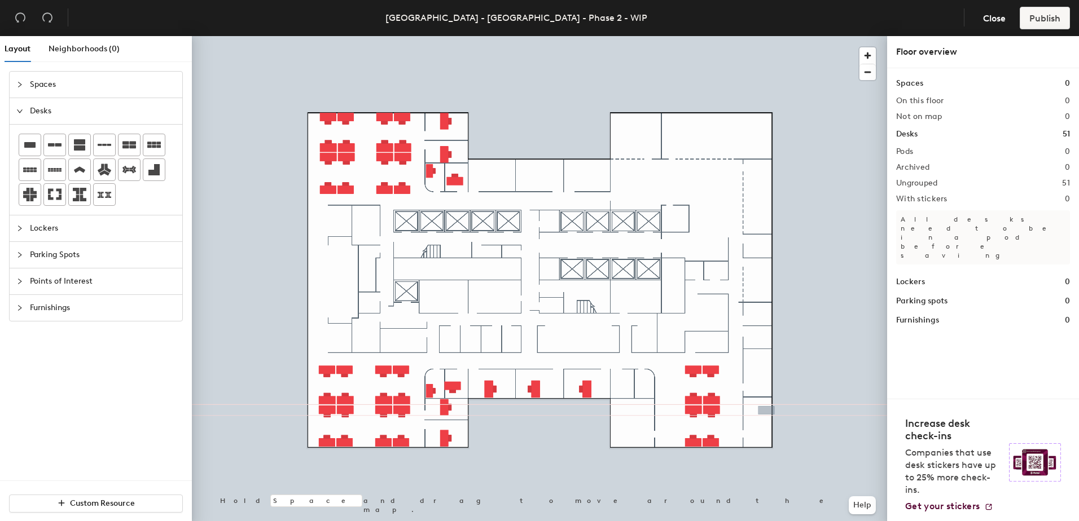
click at [765, 411] on div "Layout Neighborhoods (0) Spaces Desks Lockers Parking Spots Points of Interest …" at bounding box center [539, 281] width 1079 height 490
click at [764, 369] on div "Layout Neighborhoods (0) Spaces Desks Lockers Parking Spots Points of Interest …" at bounding box center [539, 281] width 1079 height 490
click at [754, 332] on div "Layout Neighborhoods (0) Spaces Desks Lockers Parking Spots Points of Interest …" at bounding box center [539, 281] width 1079 height 490
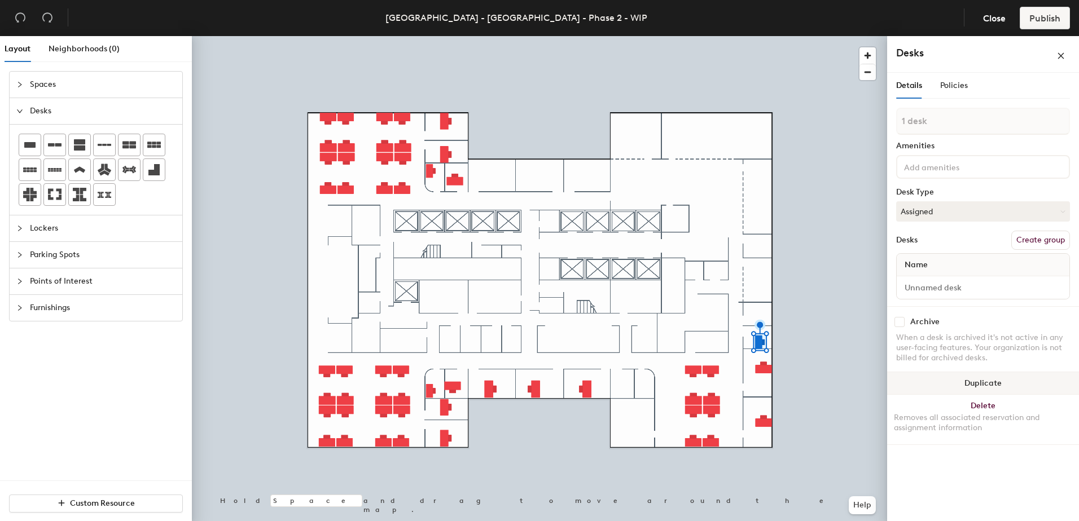
click at [982, 384] on button "Duplicate" at bounding box center [983, 383] width 192 height 23
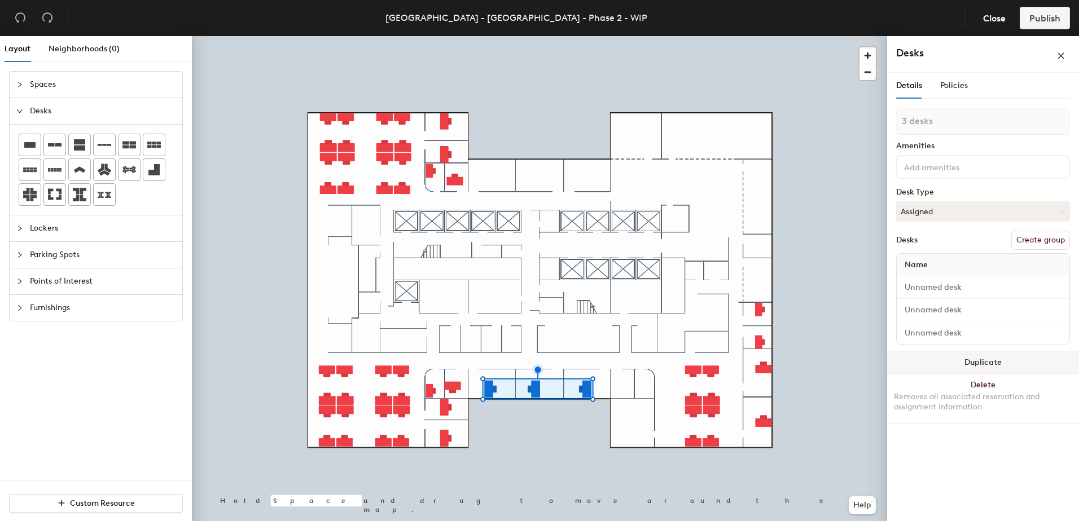
click at [975, 362] on button "Duplicate" at bounding box center [983, 362] width 192 height 23
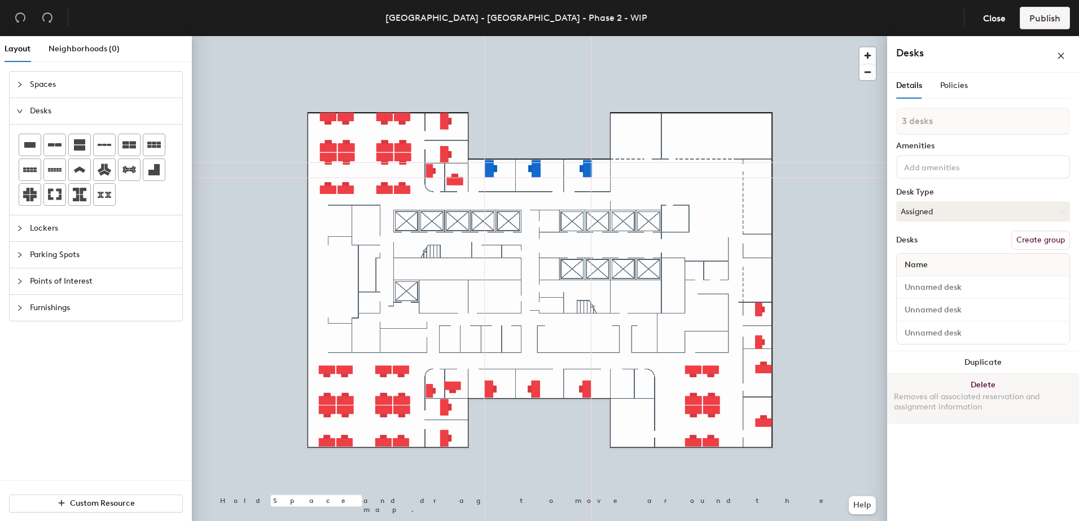
type input "1 desk"
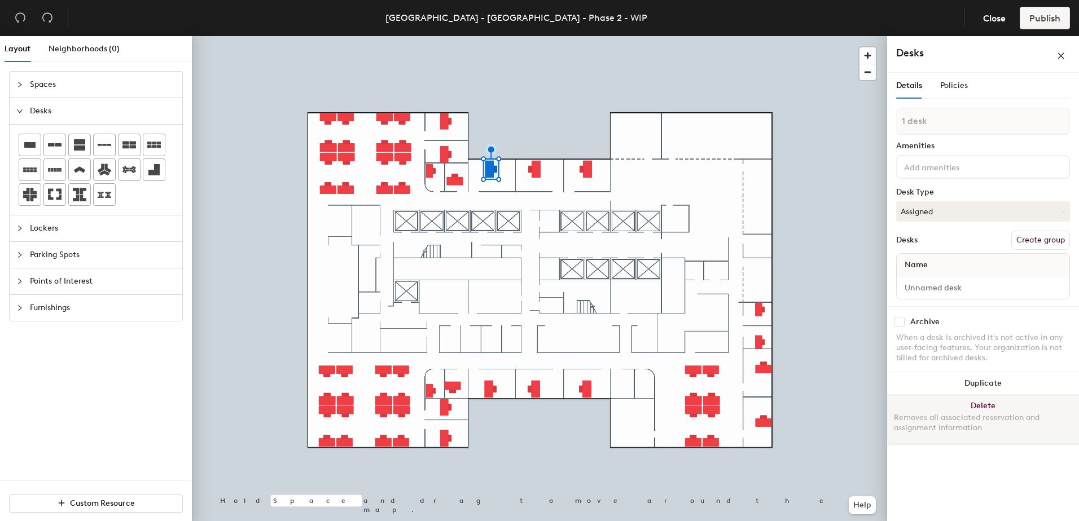
click at [540, 36] on div at bounding box center [539, 36] width 695 height 0
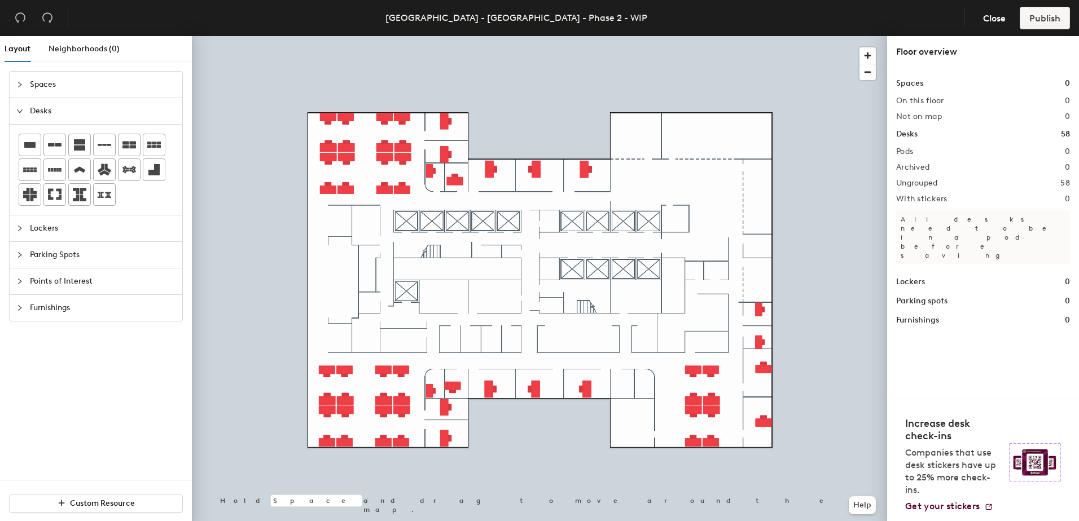
click at [585, 36] on div at bounding box center [539, 36] width 695 height 0
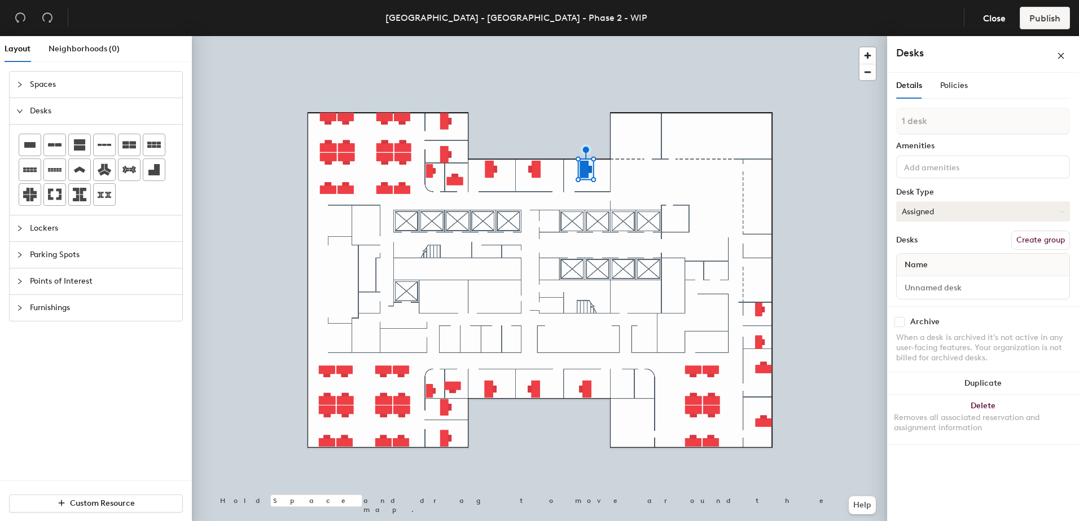
click at [921, 214] on button "Assigned" at bounding box center [983, 211] width 174 height 20
click at [919, 279] on div "Hoteled" at bounding box center [952, 280] width 113 height 17
click at [937, 211] on button "Assigned" at bounding box center [983, 211] width 174 height 20
click at [922, 277] on div "Hoteled" at bounding box center [952, 280] width 113 height 17
click at [962, 214] on button "Assigned" at bounding box center [983, 211] width 174 height 20
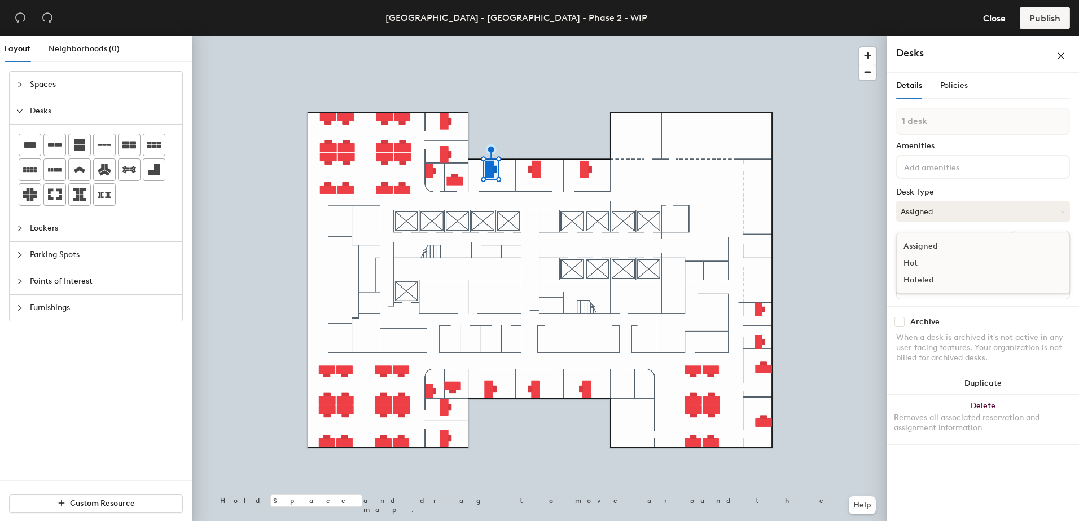
click at [932, 284] on div "Hoteled" at bounding box center [952, 280] width 113 height 17
click at [971, 213] on button "Assigned" at bounding box center [983, 211] width 174 height 20
click at [939, 274] on div "Hoteled" at bounding box center [952, 280] width 113 height 17
click at [972, 389] on button "Duplicate" at bounding box center [983, 383] width 192 height 23
click at [950, 377] on button "Duplicate" at bounding box center [983, 383] width 192 height 23
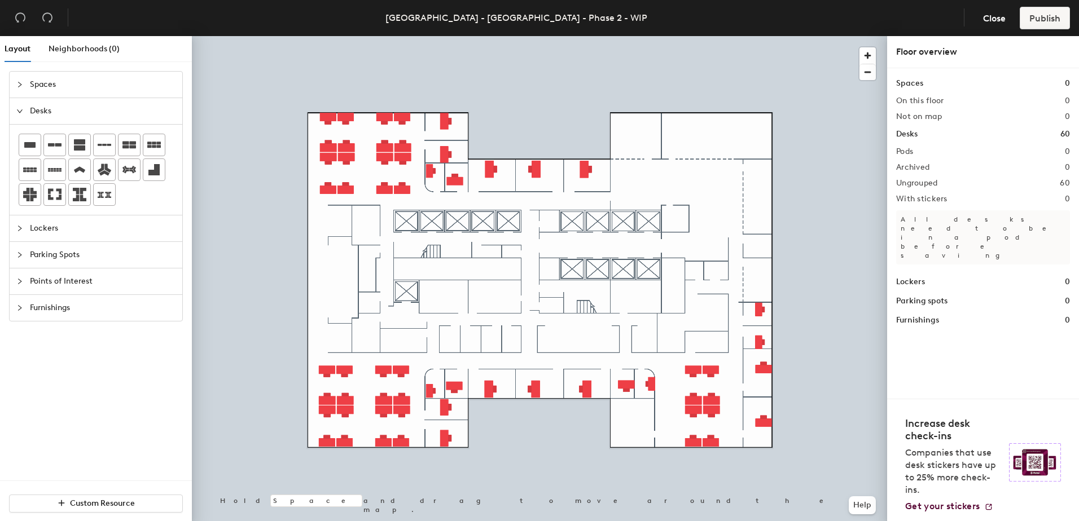
click at [601, 338] on div "Layout Neighborhoods (0) Spaces Desks Lockers Parking Spots Points of Interest …" at bounding box center [539, 281] width 1079 height 490
click at [594, 36] on div at bounding box center [539, 36] width 695 height 0
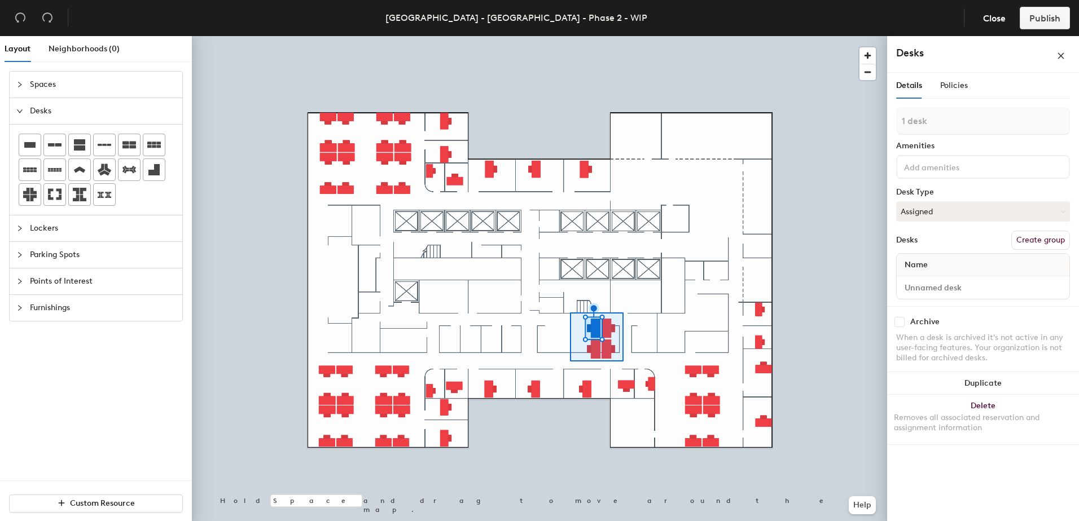
type input "4 desks"
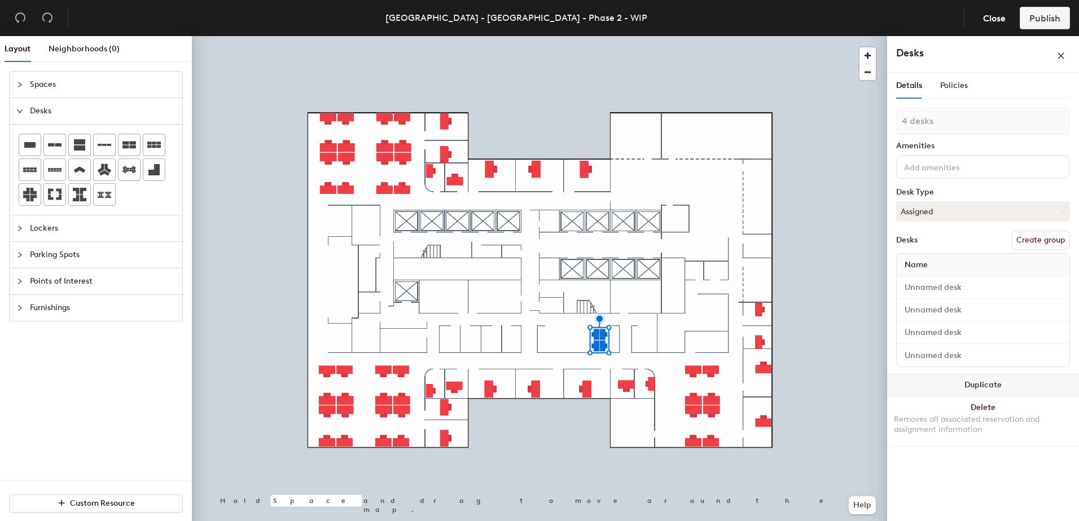
click at [939, 386] on button "Duplicate" at bounding box center [983, 385] width 192 height 23
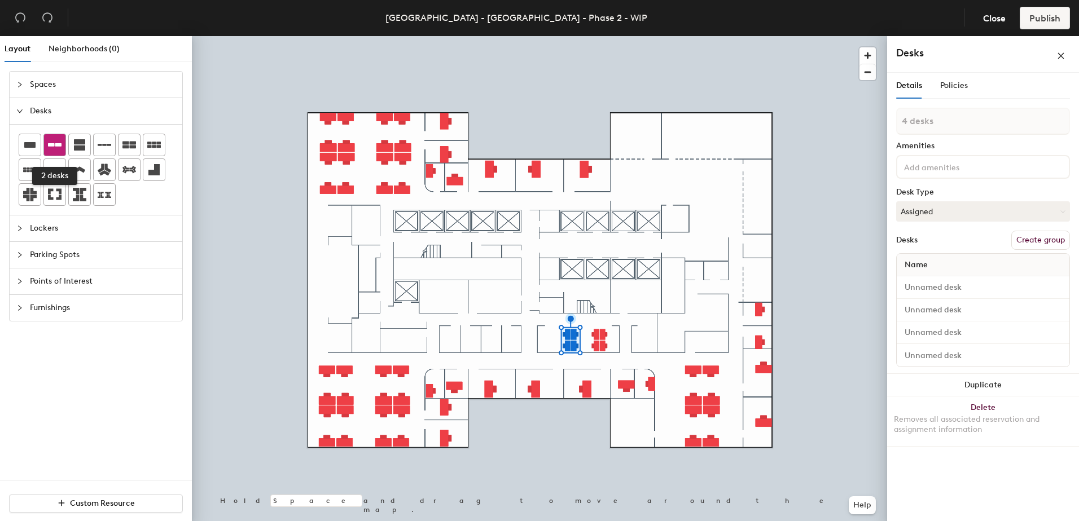
click at [50, 146] on icon at bounding box center [55, 144] width 14 height 3
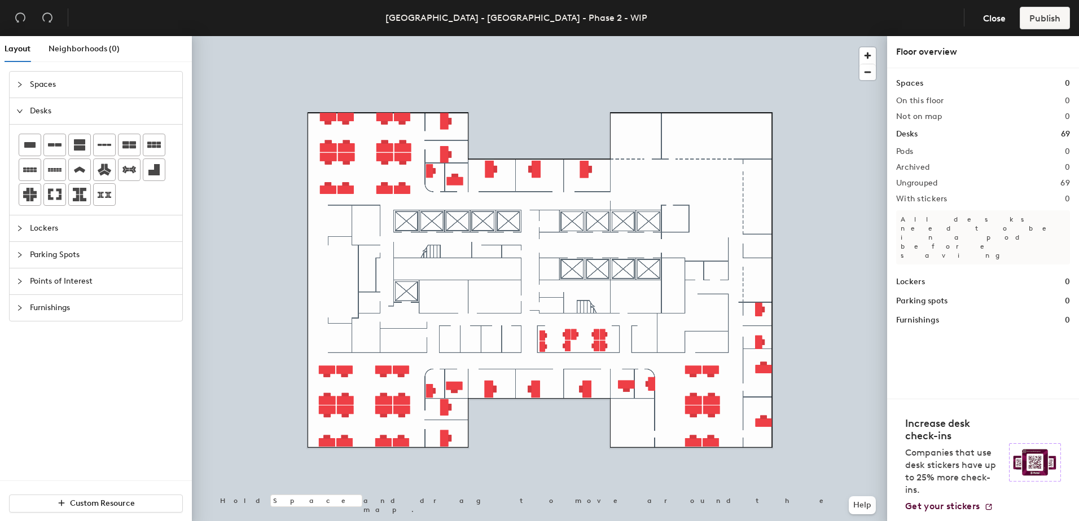
click at [16, 17] on icon "undo" at bounding box center [20, 18] width 10 height 10
click at [714, 345] on div "Layout Neighborhoods (0) Spaces Desks Lockers Parking Spots Points of Interest …" at bounding box center [539, 281] width 1079 height 490
click at [689, 350] on div "Layout Neighborhoods (0) Spaces Desks Lockers Parking Spots Points of Interest …" at bounding box center [539, 281] width 1079 height 490
click at [714, 235] on div "Layout Neighborhoods (0) Spaces Desks Lockers Parking Spots Points of Interest …" at bounding box center [539, 281] width 1079 height 490
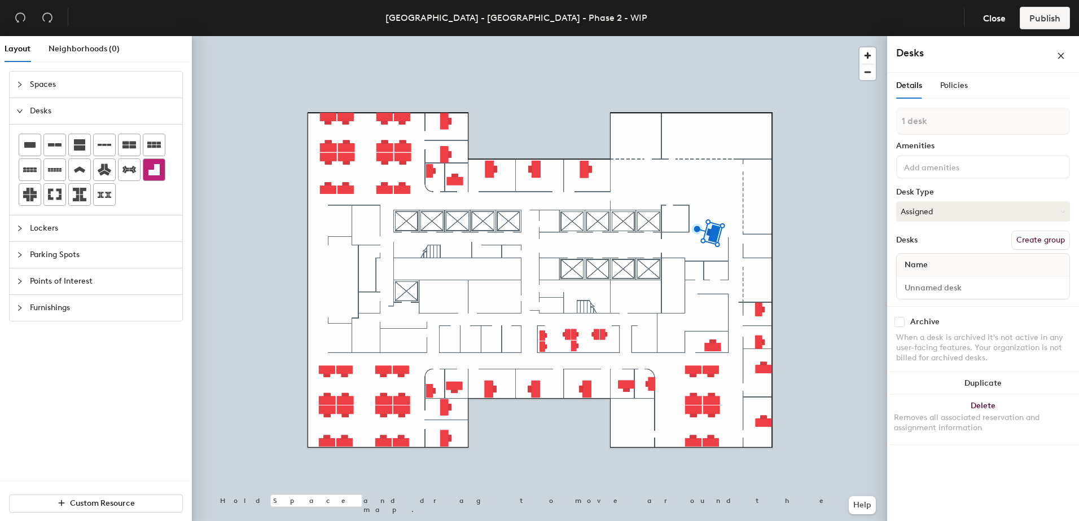
click at [707, 211] on div "Layout Neighborhoods (0) Spaces Desks Lockers Parking Spots Points of Interest …" at bounding box center [539, 281] width 1079 height 490
click at [703, 36] on div at bounding box center [539, 36] width 695 height 0
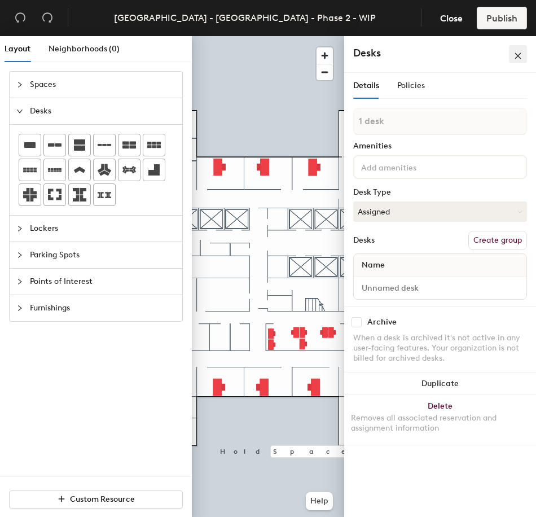
click at [514, 52] on icon "close" at bounding box center [518, 56] width 8 height 8
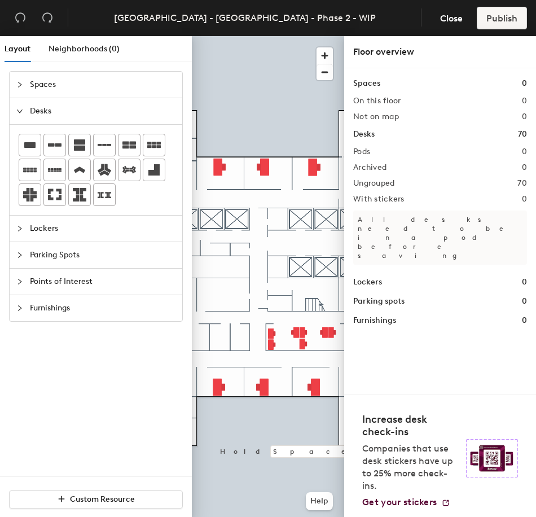
click at [469, 52] on div "Floor overview" at bounding box center [440, 52] width 174 height 14
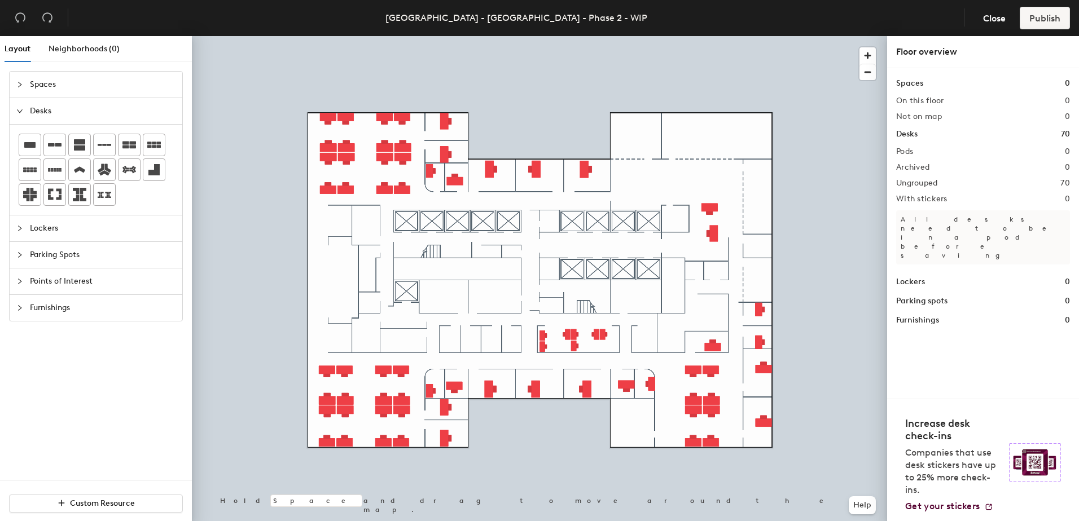
click at [93, 404] on div "Spaces Desks Lockers Parking Spots Points of Interest Furnishings" at bounding box center [96, 276] width 192 height 410
click at [69, 349] on div "Spaces Desks Lockers Parking Spots Points of Interest Furnishings" at bounding box center [96, 276] width 192 height 410
click at [32, 81] on span "Spaces" at bounding box center [103, 85] width 146 height 26
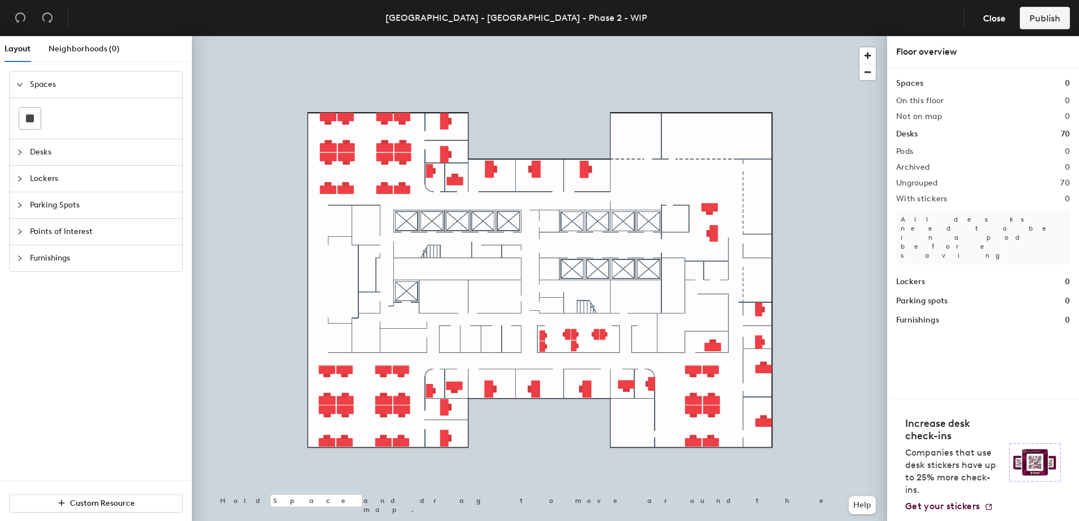
click at [932, 33] on header "NYC - Empire State Building, 63rd Floor - Phase 2 - WIP Close Publish" at bounding box center [539, 18] width 1079 height 36
click at [759, 36] on div at bounding box center [539, 36] width 695 height 0
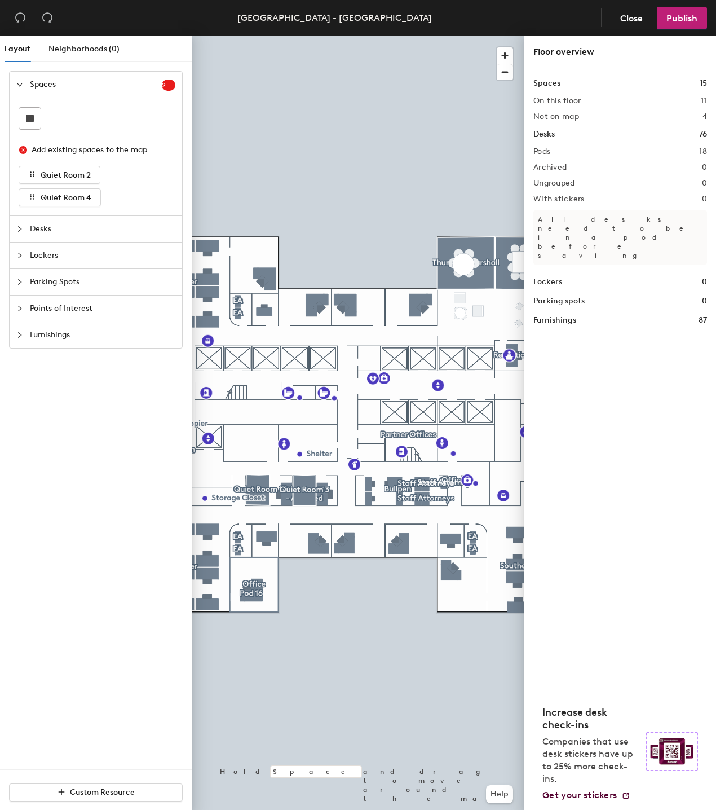
drag, startPoint x: 394, startPoint y: 357, endPoint x: 0, endPoint y: 47, distance: 501.0
click at [525, 357] on div "Spaces 15 On this floor 11 Not on map 4 Desks 76 Pods 18 Archived 0 Ungrouped 0…" at bounding box center [621, 377] width 192 height 619
